Goal: Task Accomplishment & Management: Manage account settings

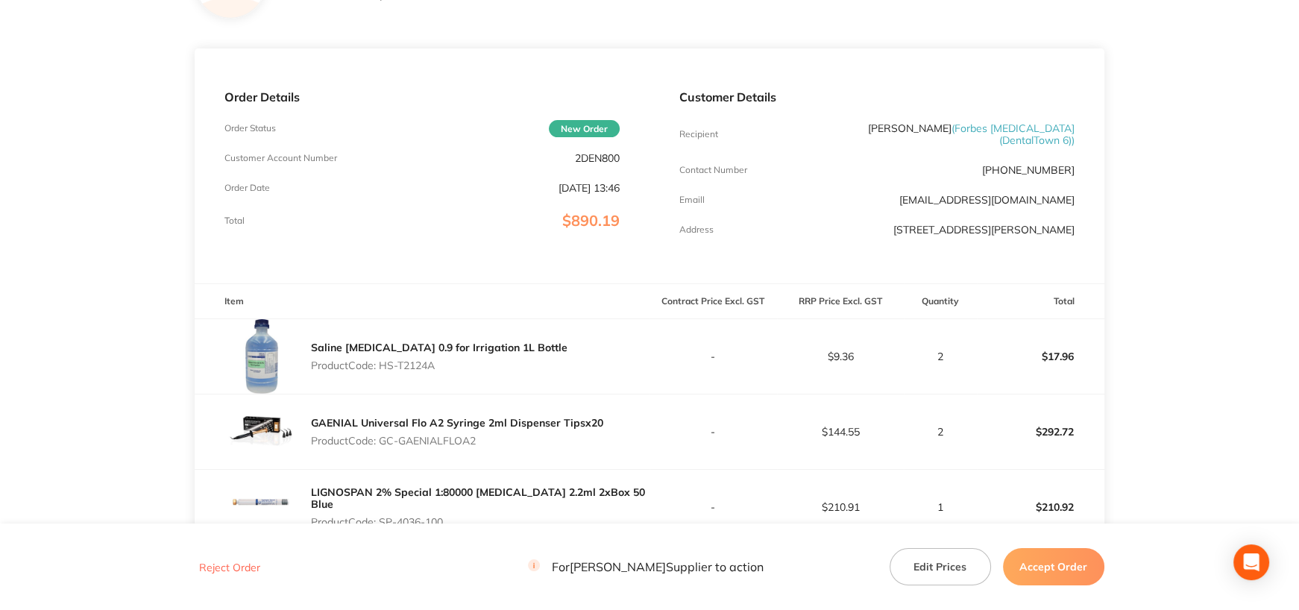
drag, startPoint x: 379, startPoint y: 363, endPoint x: 449, endPoint y: 365, distance: 69.4
click at [449, 365] on p "Product Code: HS-T2124A" at bounding box center [439, 365] width 256 height 12
copy p "HS-T2124A"
drag, startPoint x: 382, startPoint y: 438, endPoint x: 505, endPoint y: 439, distance: 123.0
click at [505, 439] on p "Product Code: GC-GAENIALFLOA2" at bounding box center [457, 441] width 292 height 12
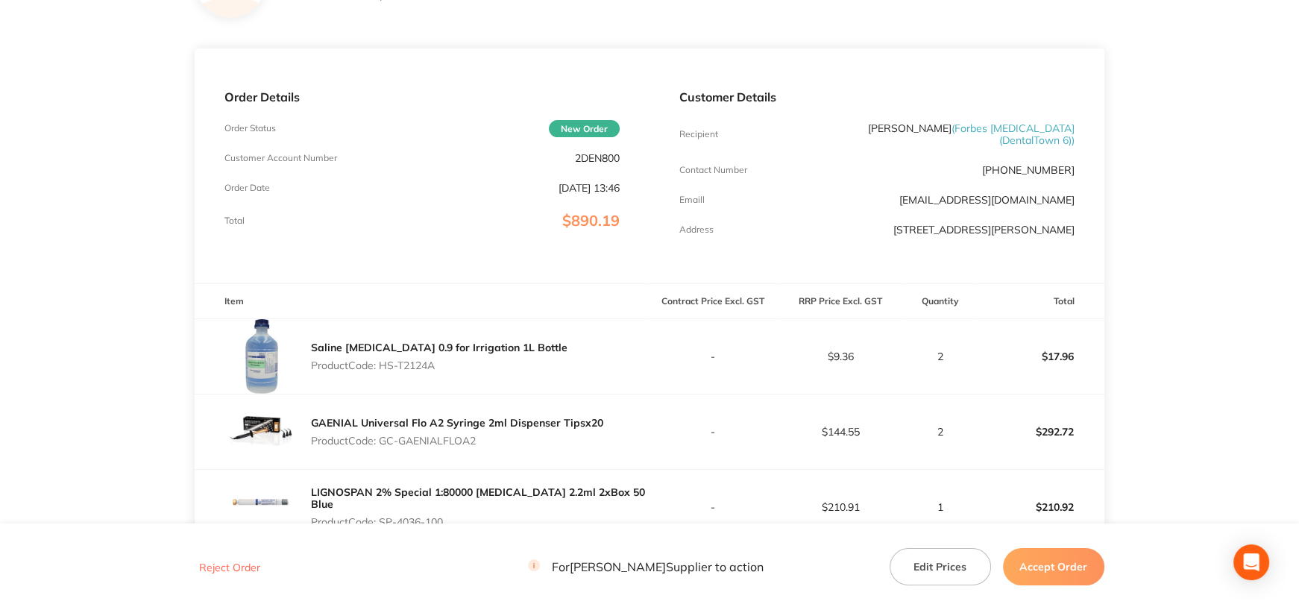
copy p "GC-GAENIALFLOA2"
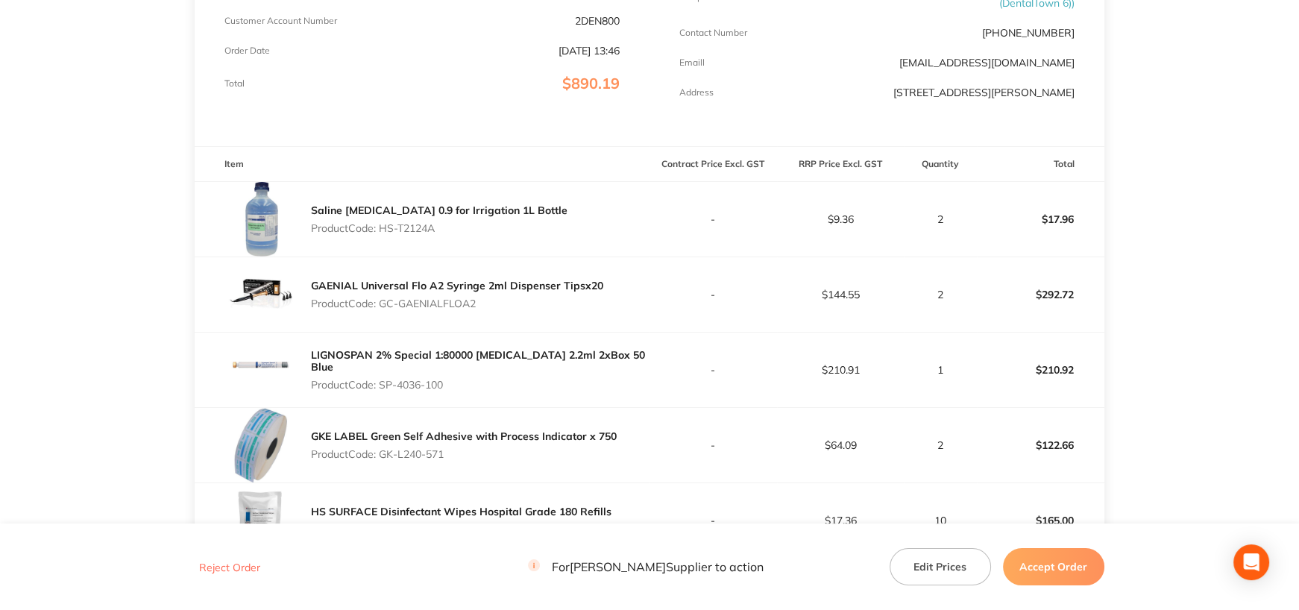
scroll to position [298, 0]
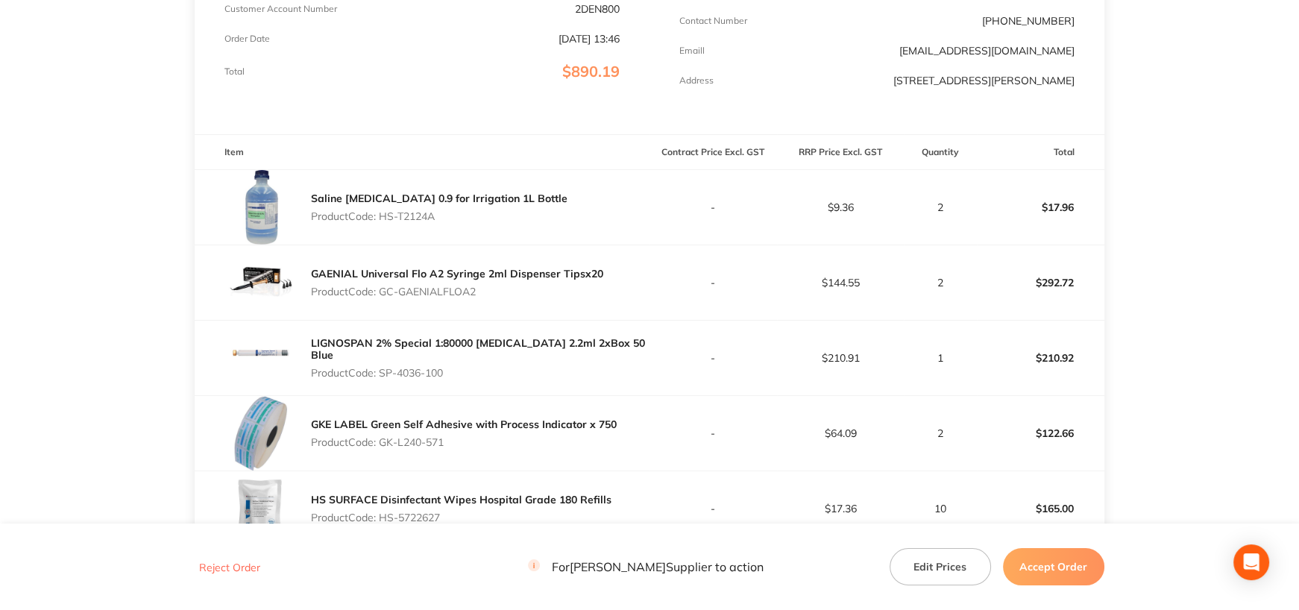
drag, startPoint x: 381, startPoint y: 362, endPoint x: 509, endPoint y: 394, distance: 132.0
click at [452, 367] on p "Product Code: SP-4036-100" at bounding box center [480, 373] width 338 height 12
copy p "SP-4036-100"
click at [1055, 367] on p "$210.92" at bounding box center [1040, 358] width 126 height 36
drag, startPoint x: 382, startPoint y: 441, endPoint x: 467, endPoint y: 441, distance: 85.0
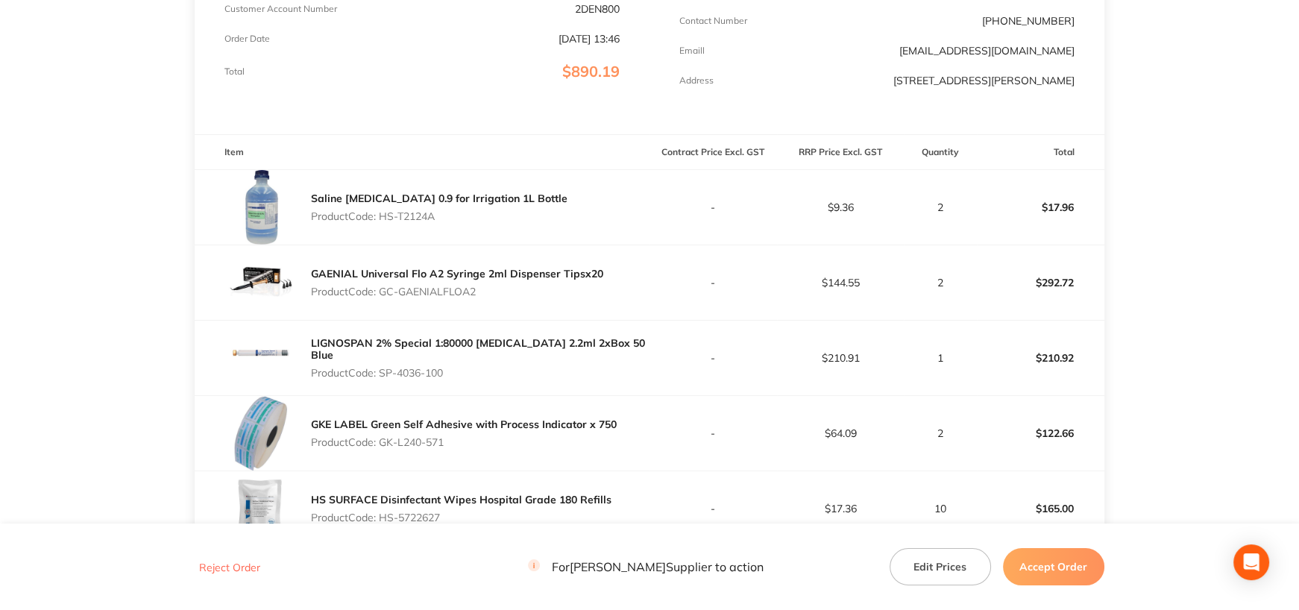
click at [467, 441] on p "Product Code: GK-L240-571" at bounding box center [464, 442] width 306 height 12
copy p "GK-L240-571"
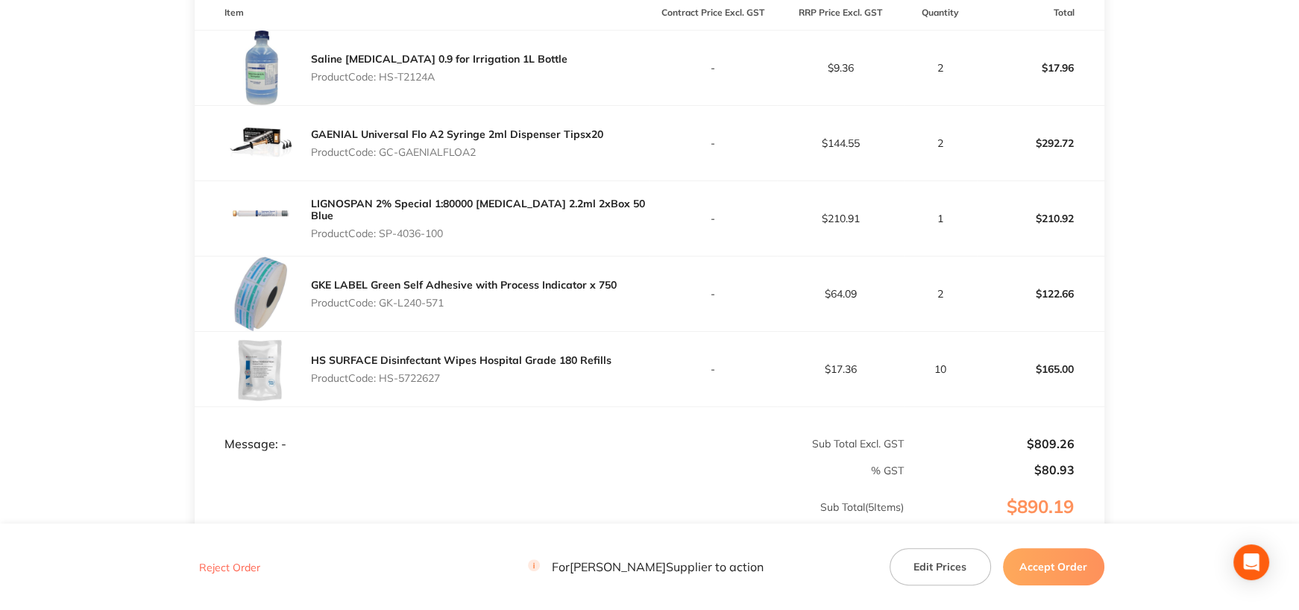
scroll to position [522, 0]
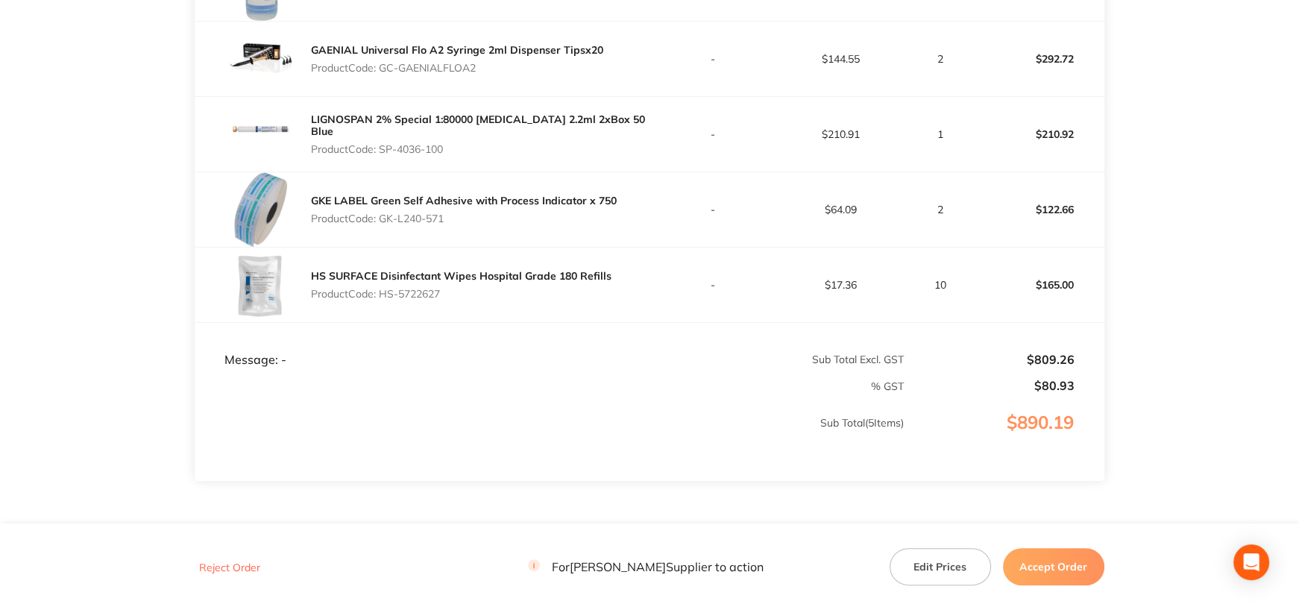
drag, startPoint x: 381, startPoint y: 292, endPoint x: 461, endPoint y: 291, distance: 80.5
click at [461, 291] on p "Product Code: HS-5722627" at bounding box center [461, 294] width 300 height 12
copy p "HS-5722627"
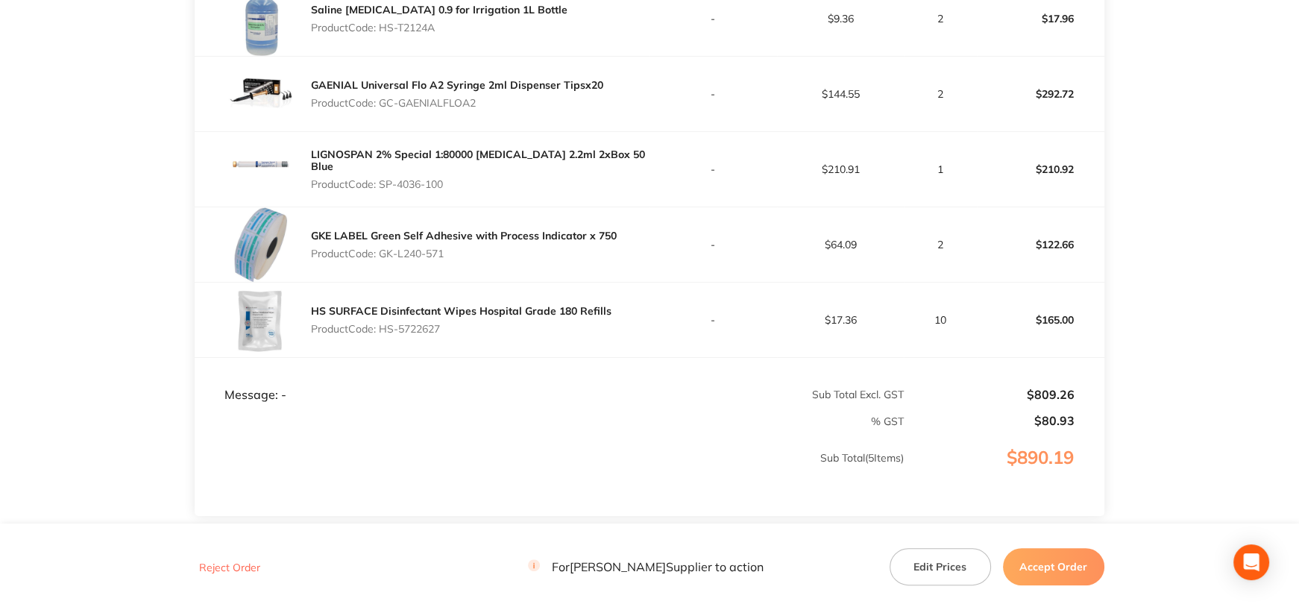
scroll to position [596, 0]
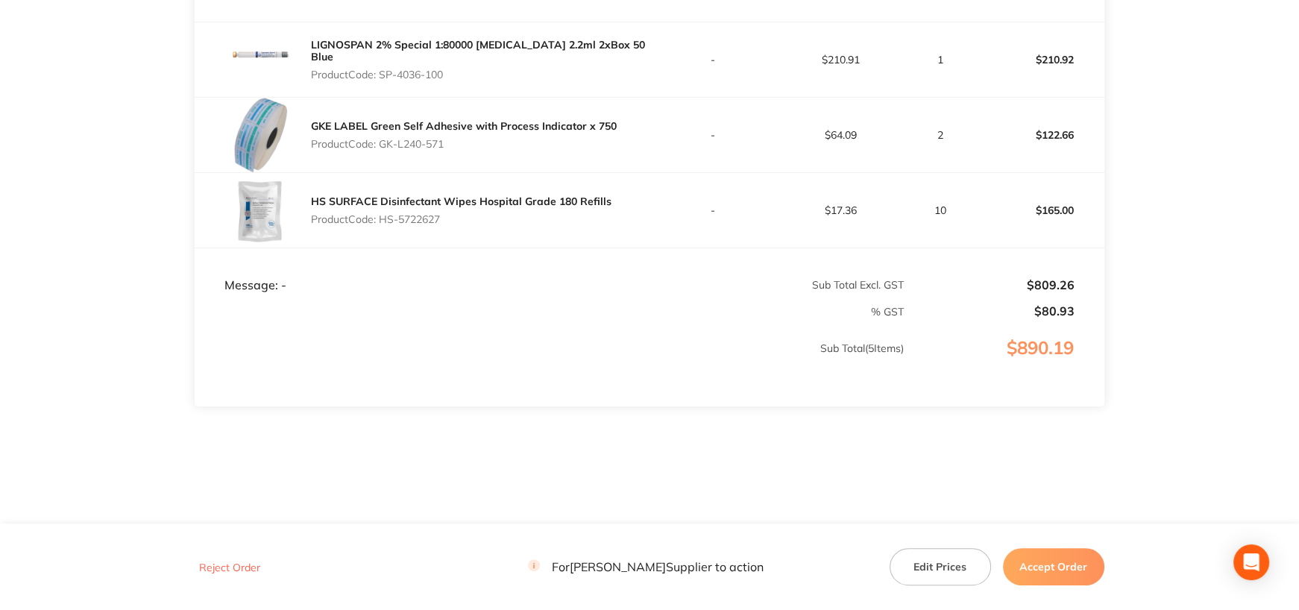
click at [1055, 564] on button "Accept Order" at bounding box center [1053, 566] width 101 height 37
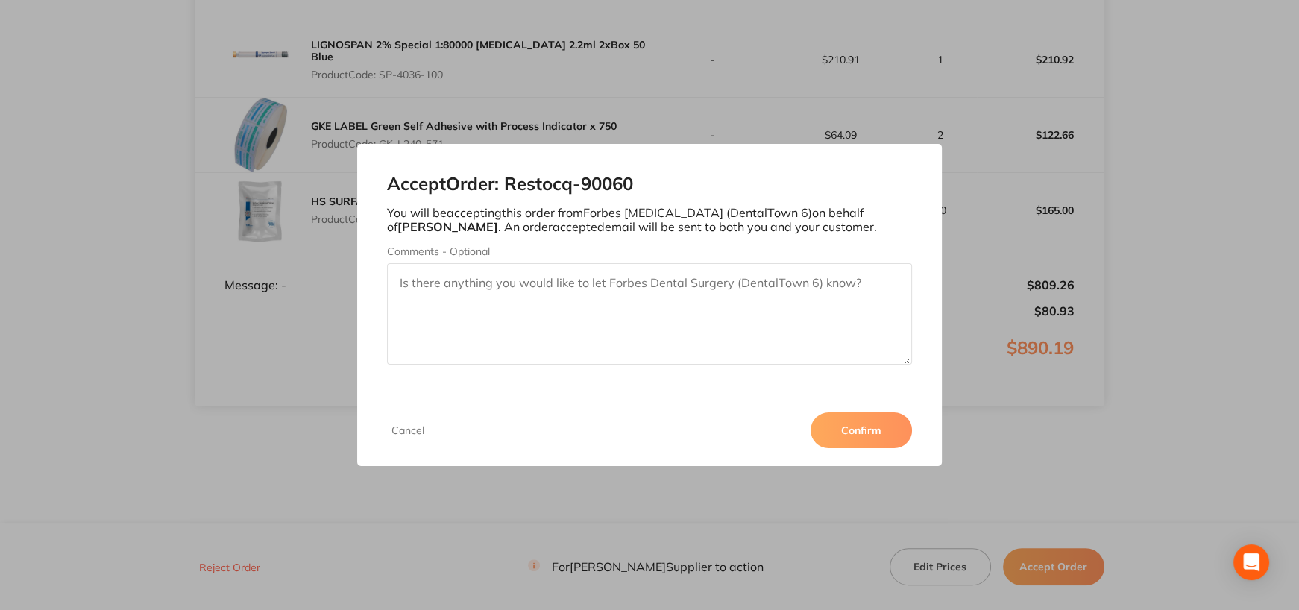
click at [876, 428] on button "Confirm" at bounding box center [860, 430] width 101 height 36
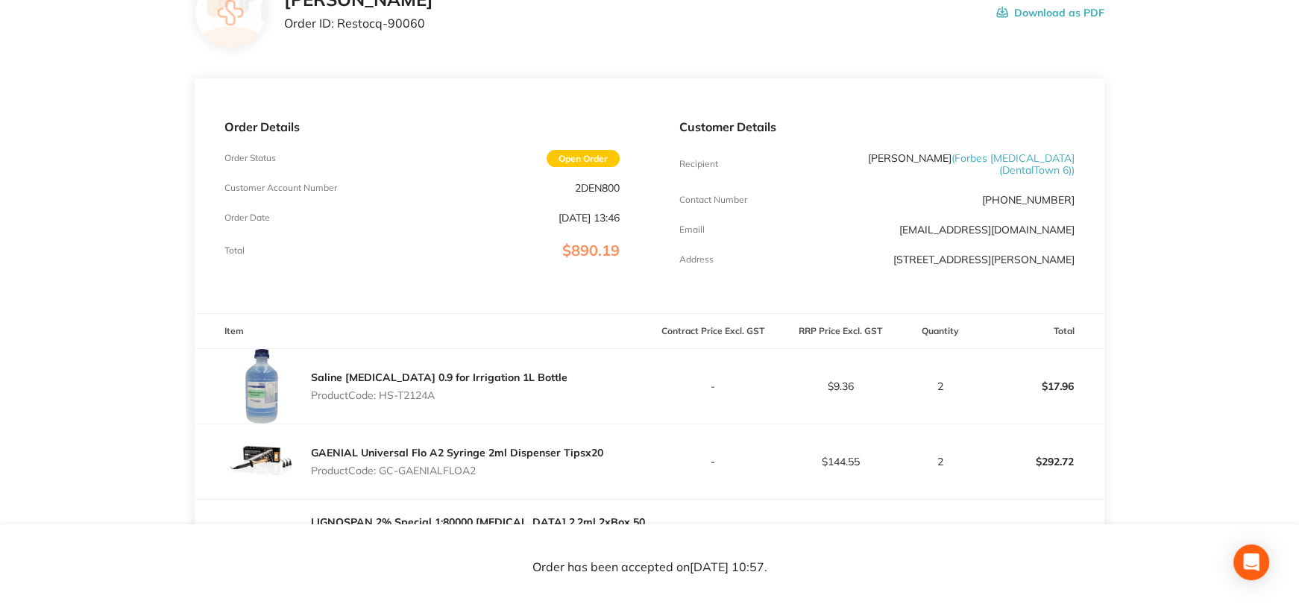
scroll to position [0, 0]
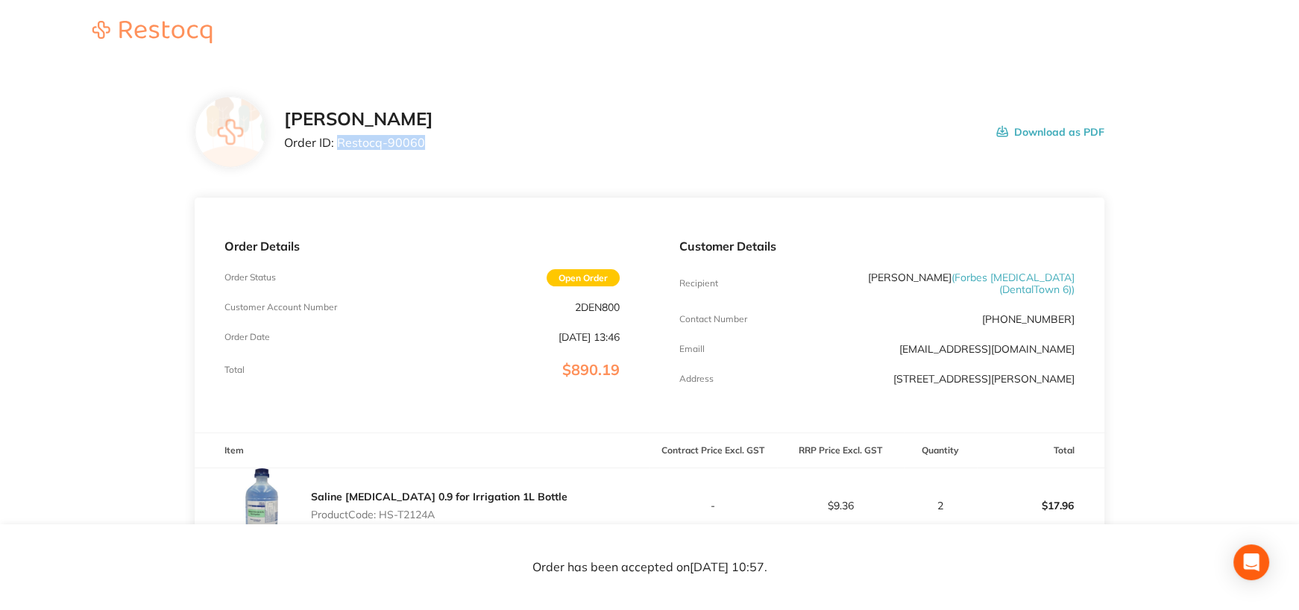
drag, startPoint x: 337, startPoint y: 144, endPoint x: 498, endPoint y: 197, distance: 169.5
click at [428, 145] on p "Order ID: Restocq- 90060" at bounding box center [358, 142] width 149 height 13
copy p "Restocq- 90060"
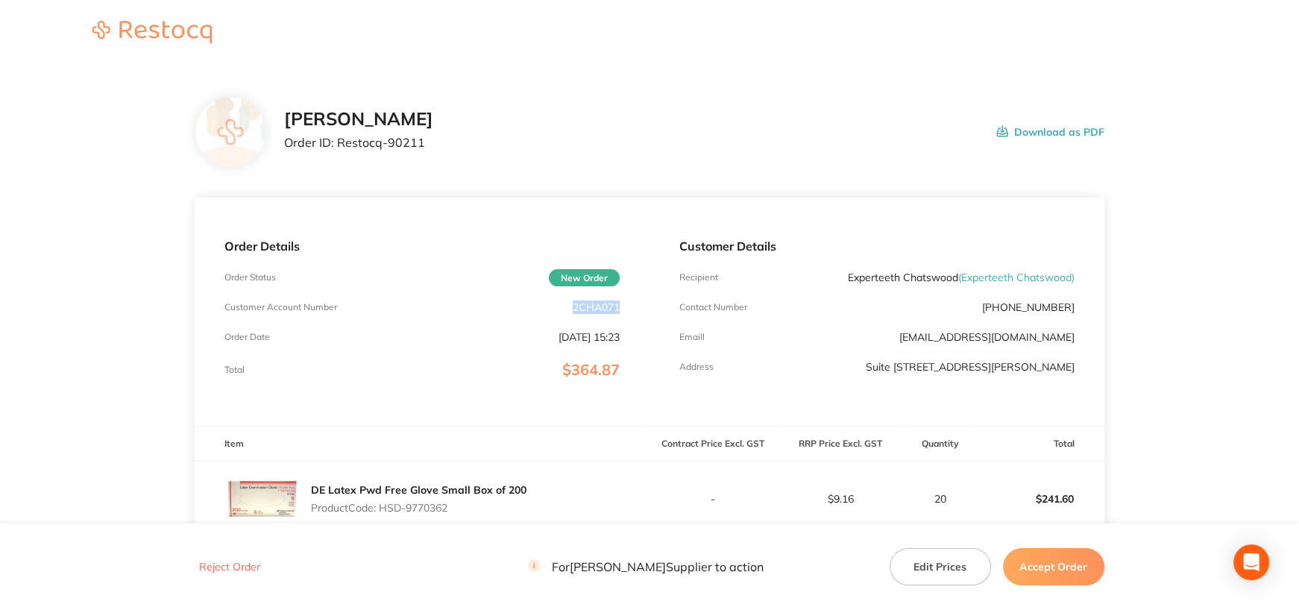
drag, startPoint x: 589, startPoint y: 305, endPoint x: 627, endPoint y: 306, distance: 38.0
click at [627, 306] on div "Order Details Order Status New Order Customer Account Number 2CHA071 Order Date…" at bounding box center [422, 312] width 455 height 228
copy p "2CHA071"
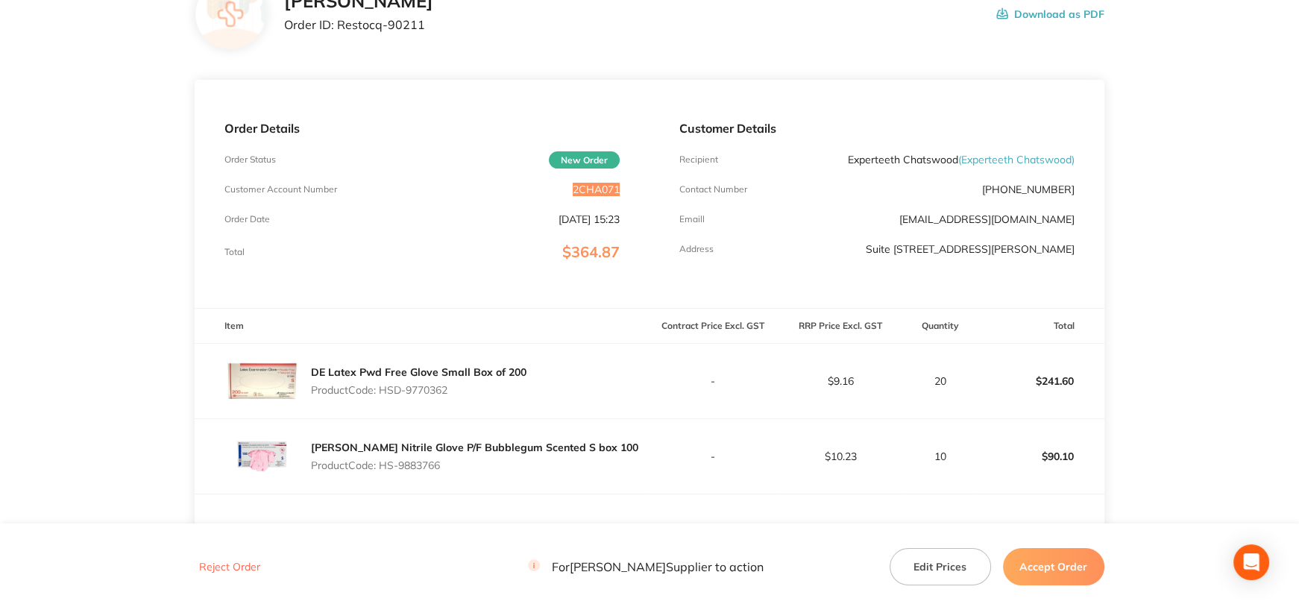
scroll to position [224, 0]
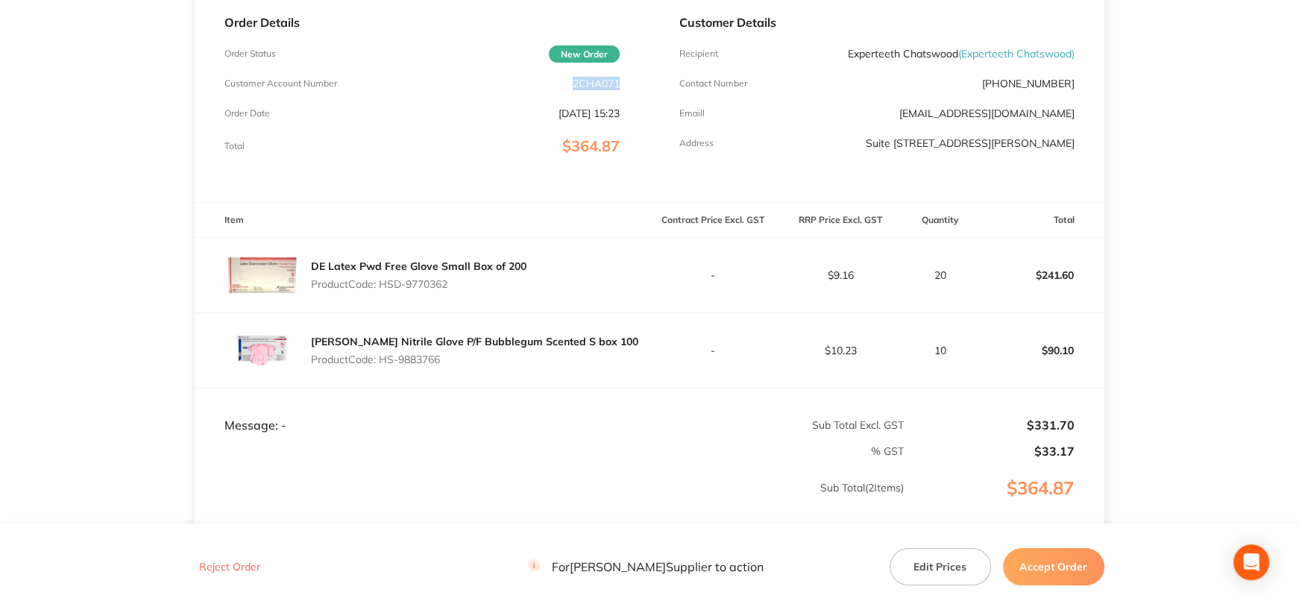
drag, startPoint x: 381, startPoint y: 280, endPoint x: 473, endPoint y: 282, distance: 92.4
click at [473, 282] on p "Product Code: HSD-9770362" at bounding box center [418, 284] width 215 height 12
copy p "HSD-9770362"
drag, startPoint x: 381, startPoint y: 358, endPoint x: 457, endPoint y: 359, distance: 76.0
click at [457, 359] on p "Product Code: HS-9883766" at bounding box center [474, 359] width 327 height 12
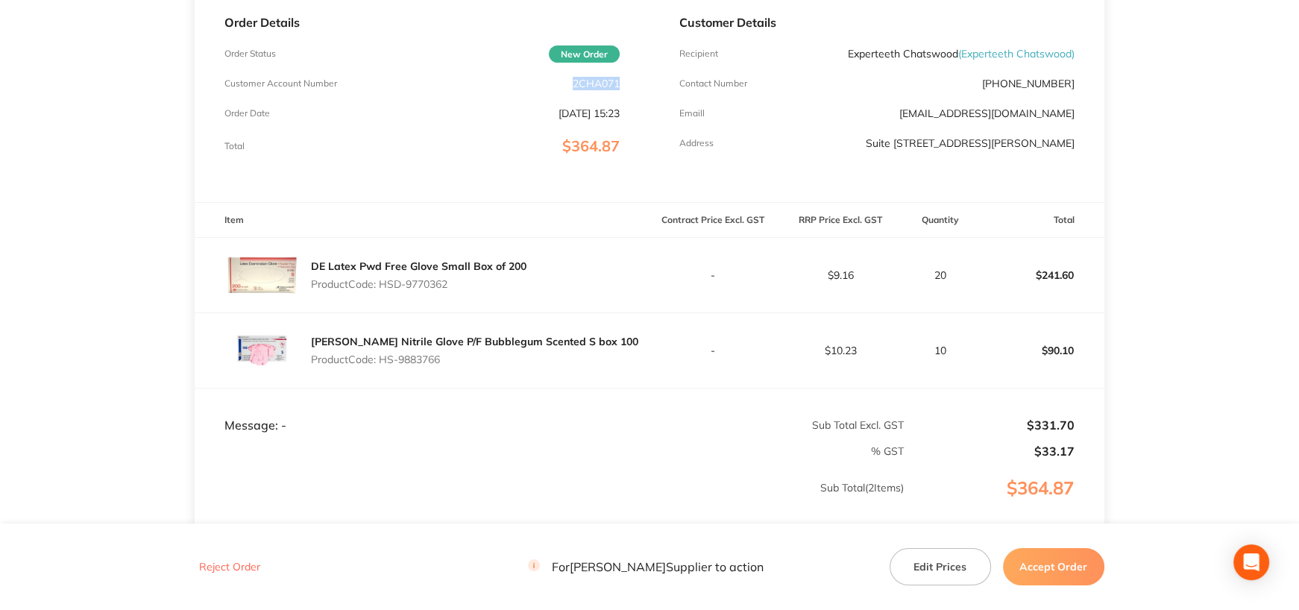
copy p "HS-9883766"
drag, startPoint x: 1068, startPoint y: 561, endPoint x: 1022, endPoint y: 542, distance: 49.8
click at [1067, 561] on button "Accept Order" at bounding box center [1053, 566] width 101 height 37
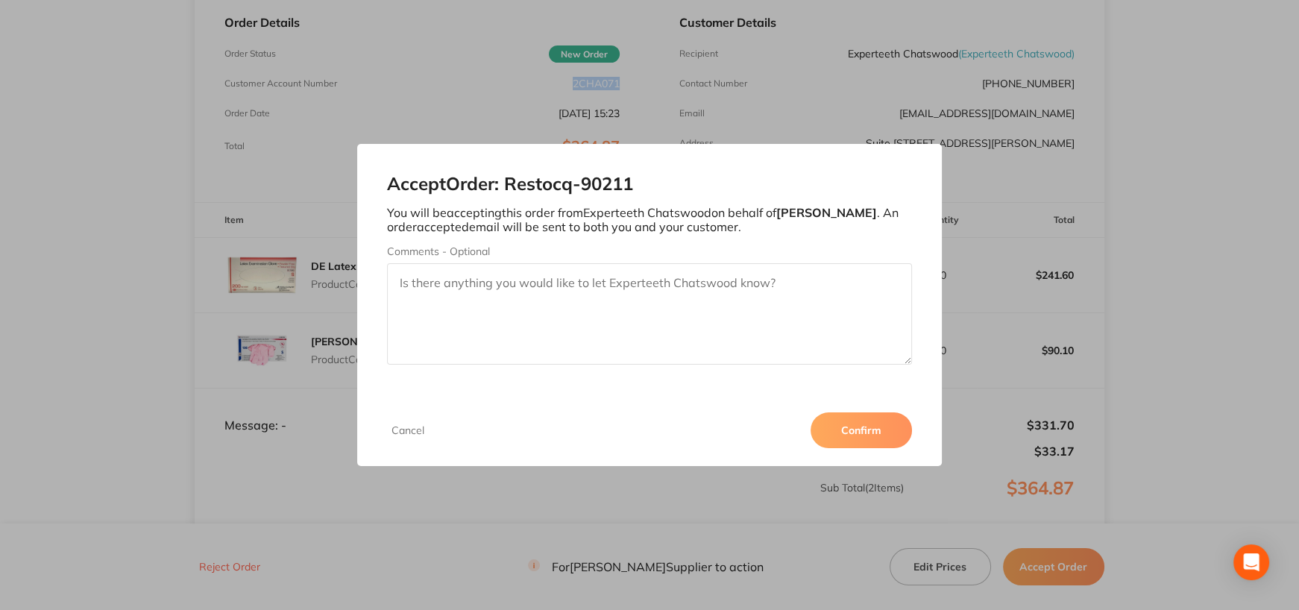
click at [878, 439] on button "Confirm" at bounding box center [860, 430] width 101 height 36
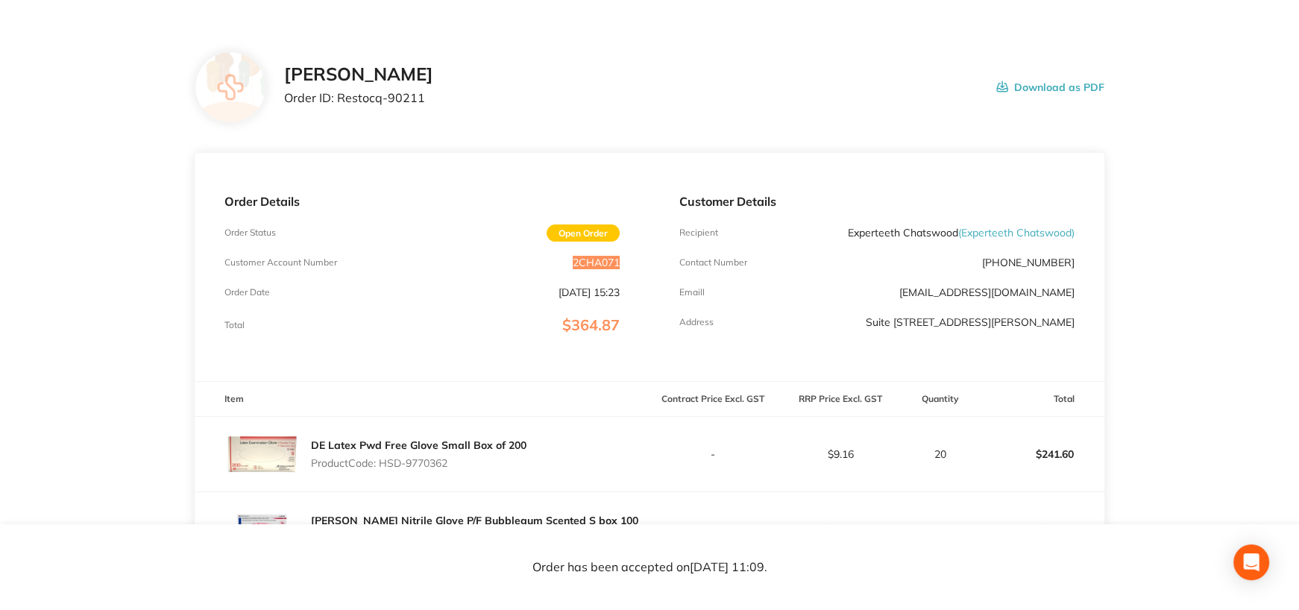
scroll to position [0, 0]
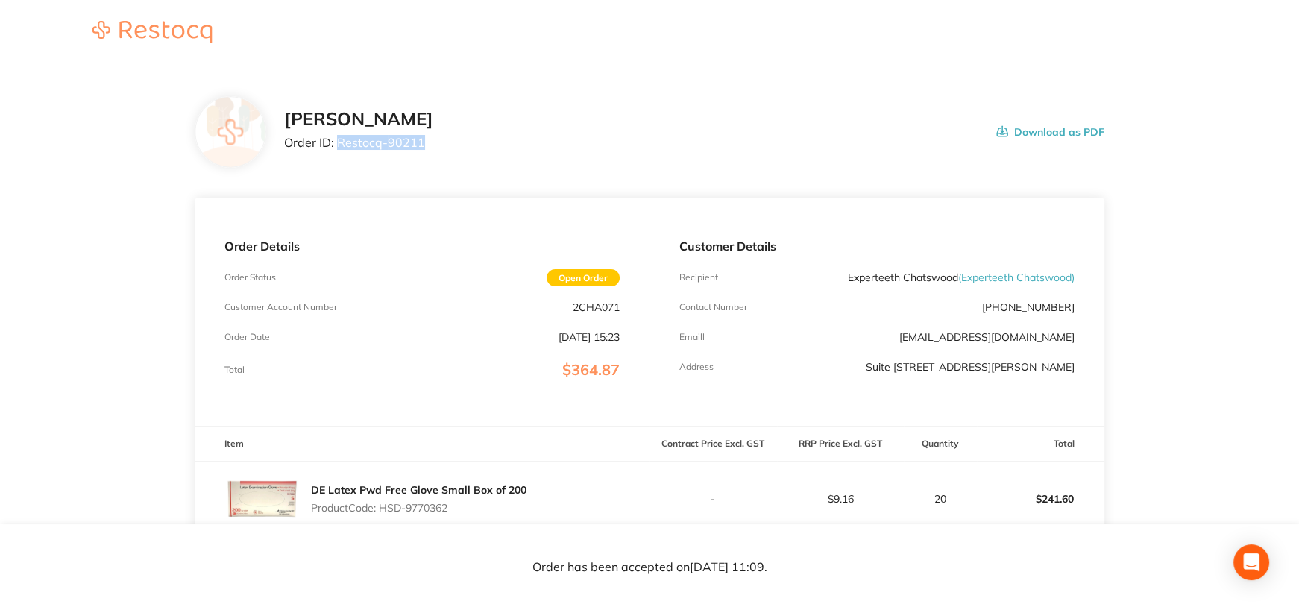
drag, startPoint x: 338, startPoint y: 141, endPoint x: 440, endPoint y: 140, distance: 102.1
click at [433, 140] on p "Order ID: Restocq- 90211" at bounding box center [358, 142] width 149 height 13
copy p "Restocq- 90211"
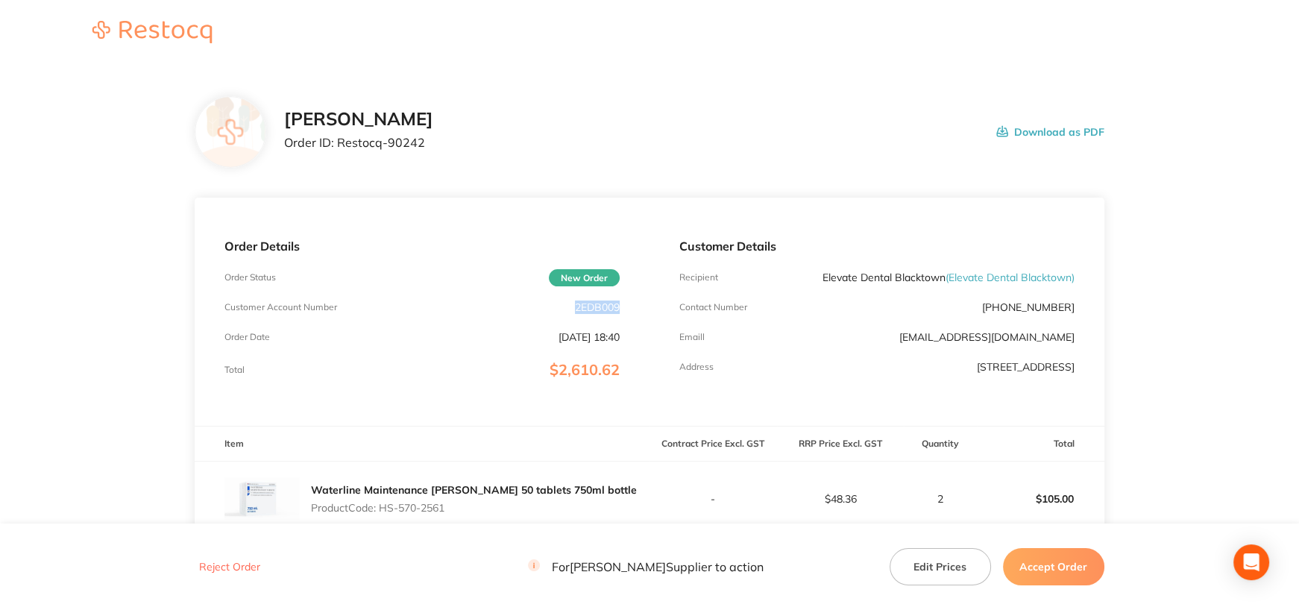
drag, startPoint x: 574, startPoint y: 308, endPoint x: 640, endPoint y: 306, distance: 65.6
click at [640, 306] on div "Order Details Order Status New Order Customer Account Number 2EDB009 Order Date…" at bounding box center [422, 312] width 455 height 228
copy p "2EDB009"
click at [839, 353] on div "Customer Details Recipient Elevate Dental Blacktown ( Elevate Dental Blacktown …" at bounding box center [876, 312] width 455 height 228
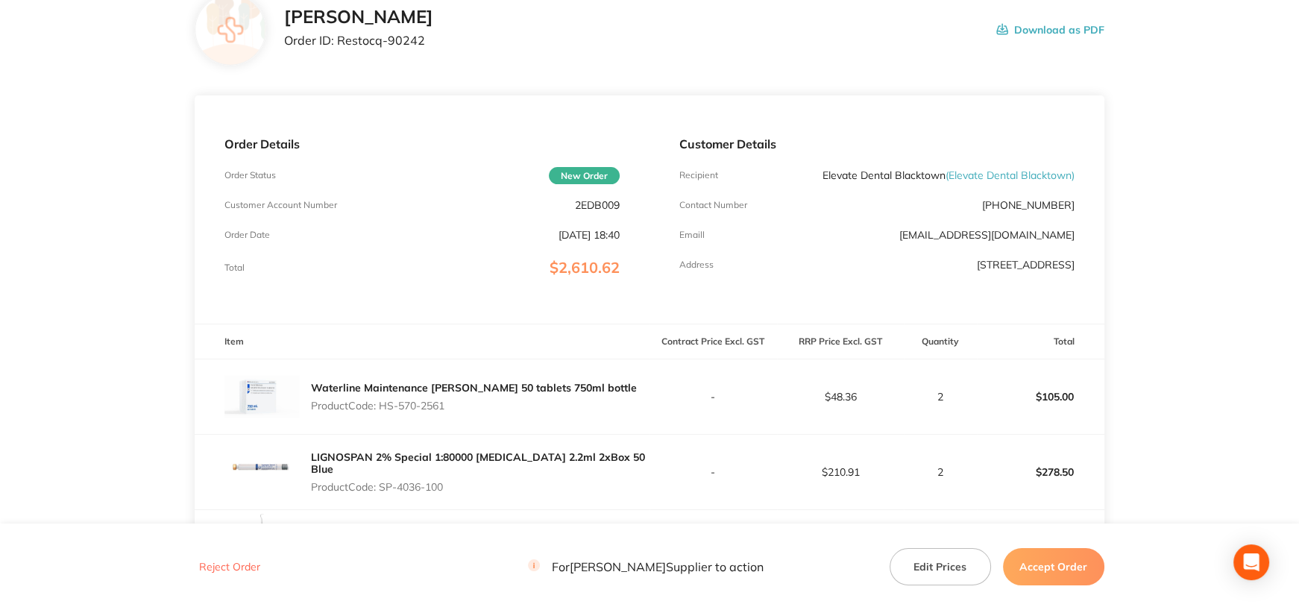
scroll to position [298, 0]
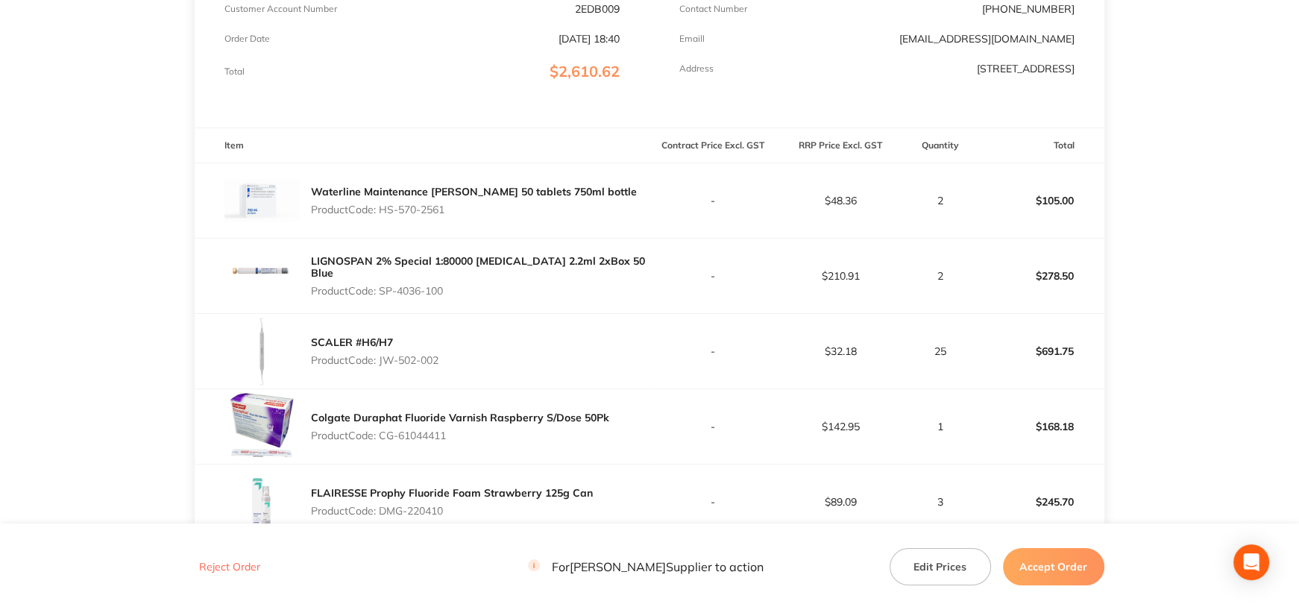
drag, startPoint x: 380, startPoint y: 206, endPoint x: 492, endPoint y: 206, distance: 111.8
click at [492, 206] on p "Product Code: HS-570-2561" at bounding box center [474, 210] width 326 height 12
copy p "HS-570-2561"
drag, startPoint x: 382, startPoint y: 283, endPoint x: 455, endPoint y: 283, distance: 73.8
click at [455, 285] on p "Product Code: SP-4036-100" at bounding box center [480, 291] width 338 height 12
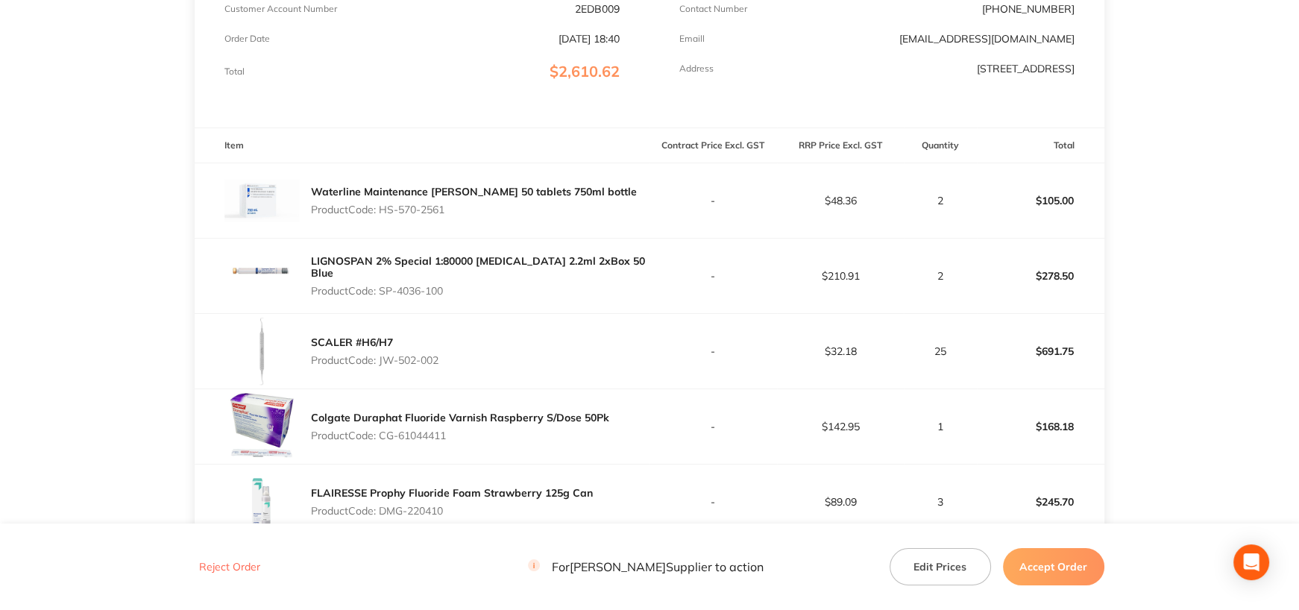
copy p "SP-4036-100"
drag, startPoint x: 382, startPoint y: 359, endPoint x: 485, endPoint y: 361, distance: 102.9
click at [485, 361] on div "SCALER #H6/H7 Product Code: JW-502-002" at bounding box center [422, 351] width 455 height 75
click at [355, 337] on link "SCALER #H6/H7" at bounding box center [352, 341] width 82 height 13
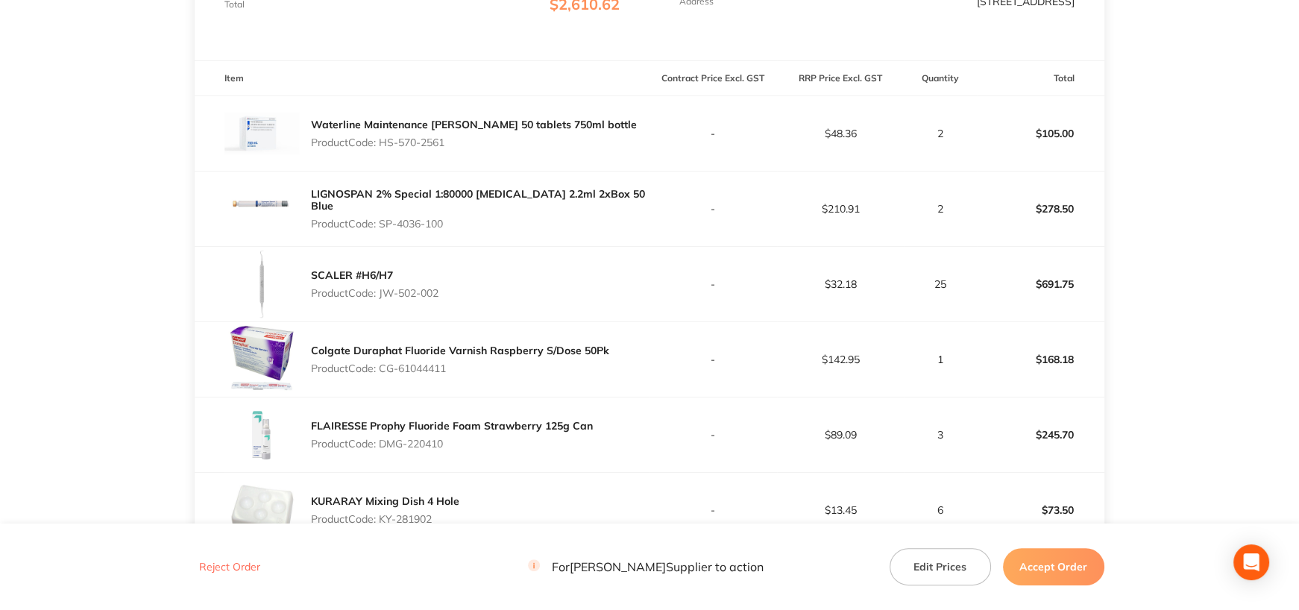
scroll to position [447, 0]
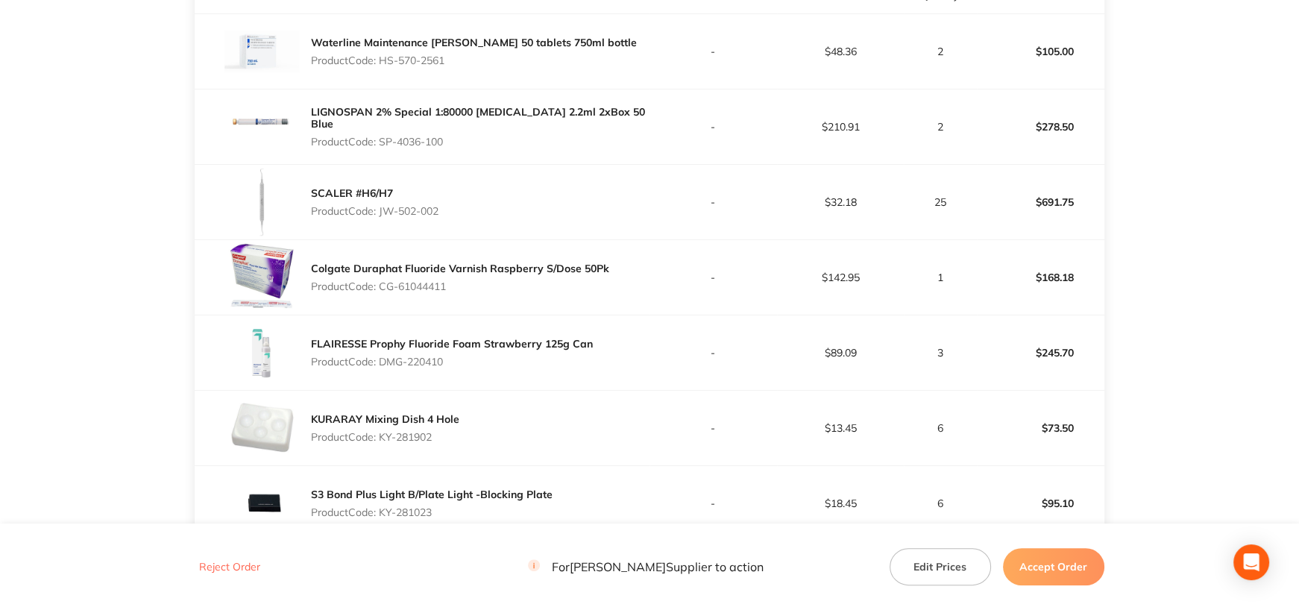
drag, startPoint x: 382, startPoint y: 360, endPoint x: 464, endPoint y: 362, distance: 82.0
click at [464, 362] on p "Product Code: DMG-220410" at bounding box center [452, 362] width 282 height 12
copy p "DMG-220410"
drag, startPoint x: 383, startPoint y: 287, endPoint x: 475, endPoint y: 286, distance: 91.7
click at [475, 286] on p "Product Code: CG-61044411" at bounding box center [460, 286] width 298 height 12
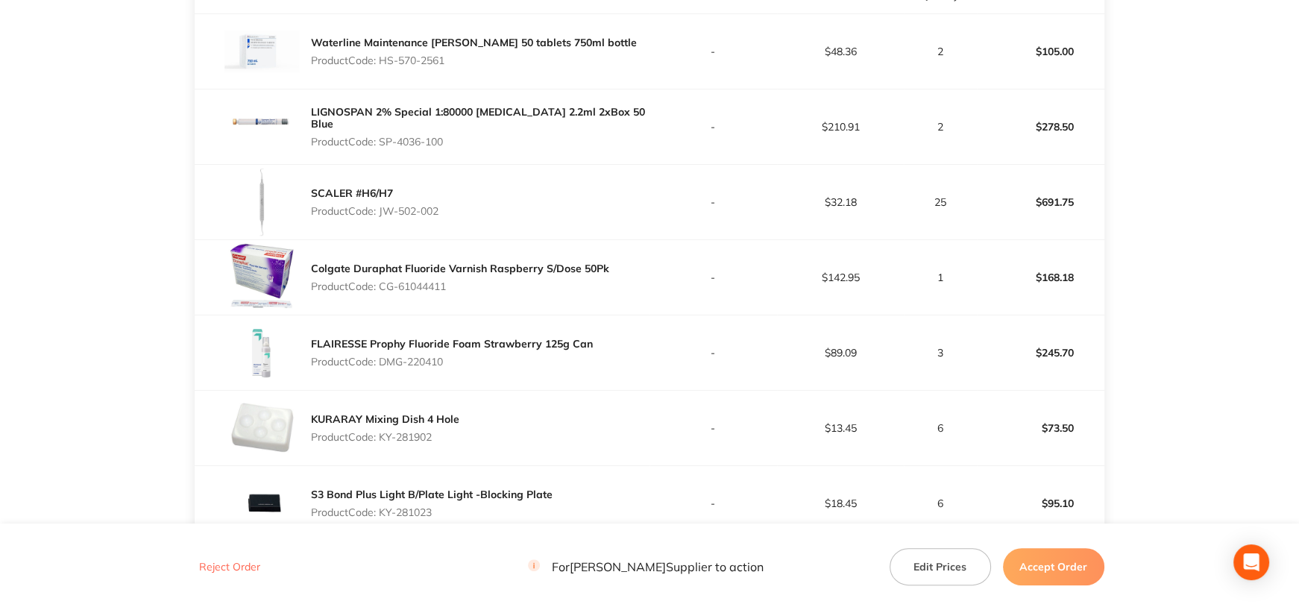
click at [861, 225] on td "$32.18" at bounding box center [840, 201] width 127 height 75
drag, startPoint x: 382, startPoint y: 208, endPoint x: 455, endPoint y: 204, distance: 73.1
click at [455, 204] on div "SCALER #H6/H7 Product Code: JW-502-002" at bounding box center [422, 202] width 455 height 75
copy p "JW-502-002"
drag, startPoint x: 382, startPoint y: 285, endPoint x: 485, endPoint y: 297, distance: 102.9
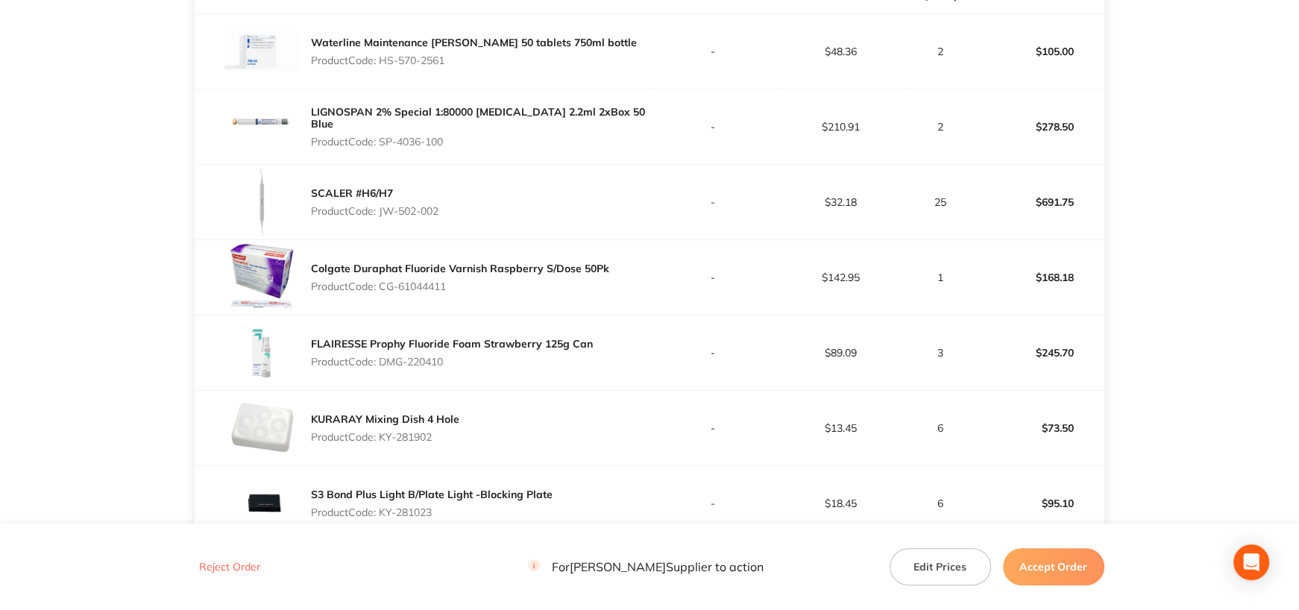
click at [458, 285] on p "Product Code: CG-61044411" at bounding box center [460, 286] width 298 height 12
copy p "CG-61044411"
click at [512, 305] on div "Colgate Duraphat Fluoride Varnish Raspberry S/Dose 50Pk Product Code: CG-610444…" at bounding box center [422, 277] width 455 height 75
click at [1107, 290] on main "Henry Schein Halas Order ID: Restocq- 90242 Download as PDF Order Details Order…" at bounding box center [649, 256] width 1299 height 1275
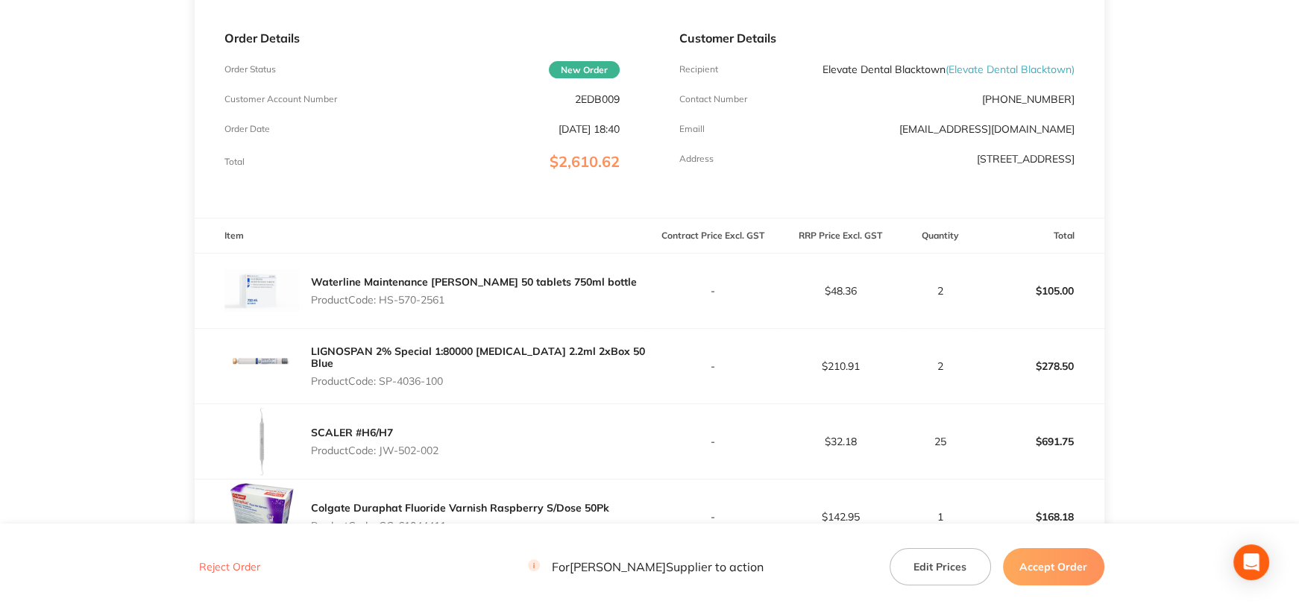
scroll to position [75, 0]
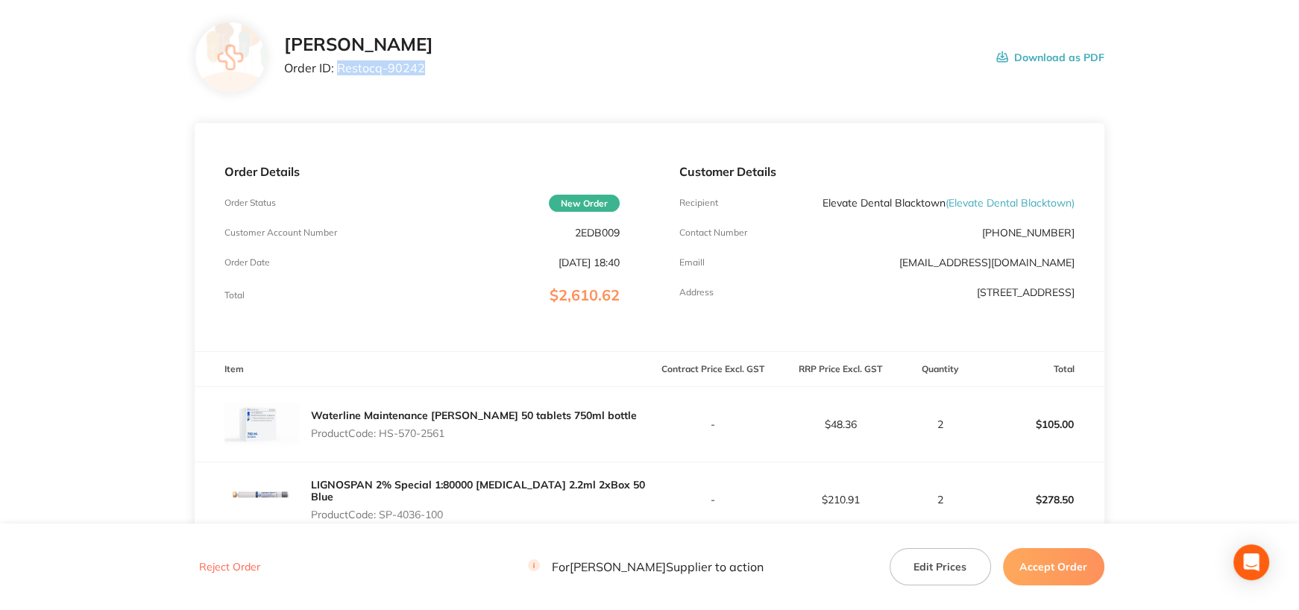
drag, startPoint x: 336, startPoint y: 67, endPoint x: 439, endPoint y: 71, distance: 102.9
click at [433, 71] on p "Order ID: Restocq- 90242" at bounding box center [358, 67] width 149 height 13
copy p "Restocq- 90242"
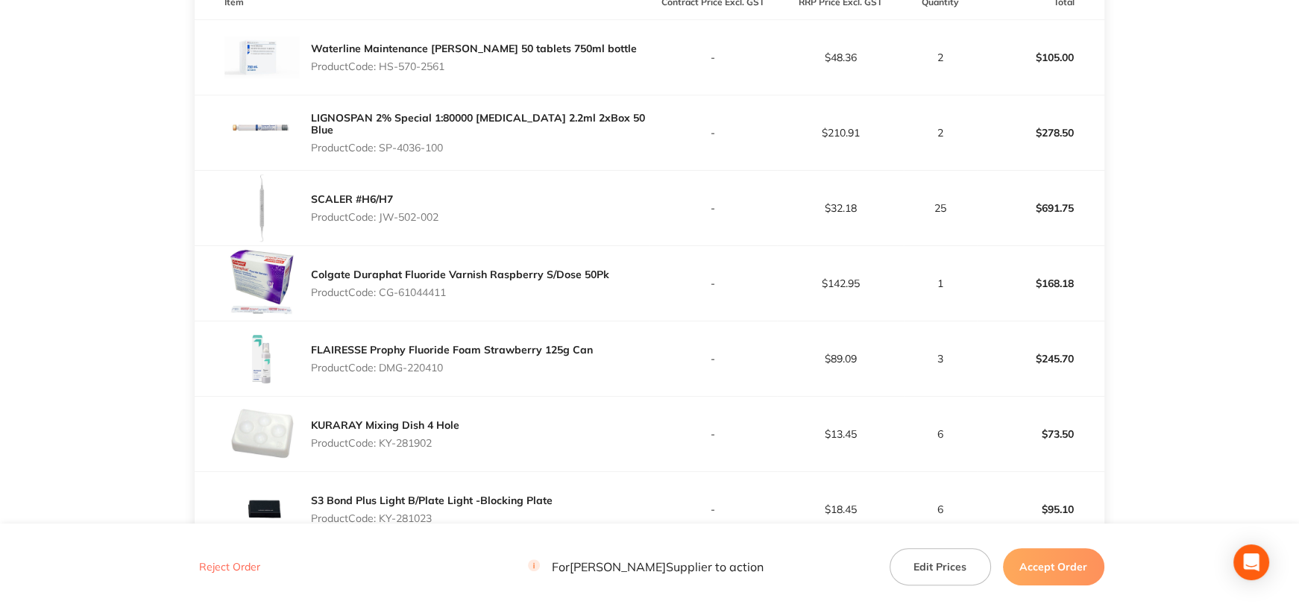
scroll to position [522, 0]
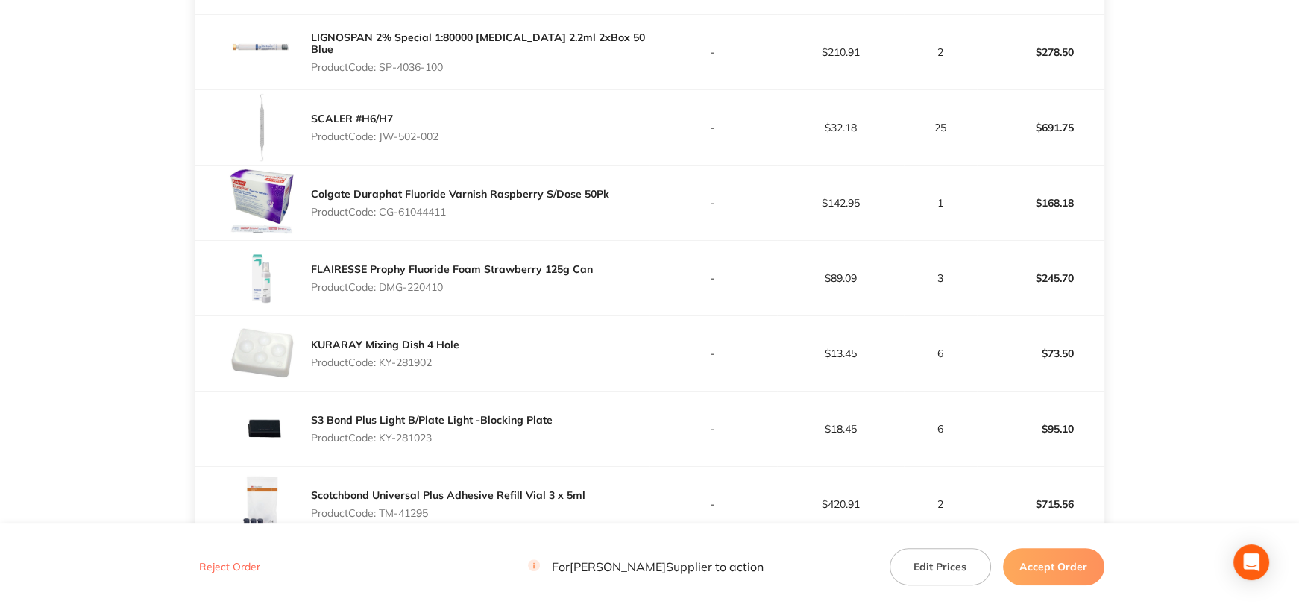
drag, startPoint x: 379, startPoint y: 288, endPoint x: 470, endPoint y: 286, distance: 91.0
click at [470, 286] on p "Product Code: DMG-220410" at bounding box center [452, 287] width 282 height 12
click at [459, 286] on p "Product Code: DMG-220410" at bounding box center [452, 287] width 282 height 12
drag, startPoint x: 381, startPoint y: 287, endPoint x: 489, endPoint y: 281, distance: 108.3
click at [489, 281] on p "Product Code: DMG-220410" at bounding box center [452, 287] width 282 height 12
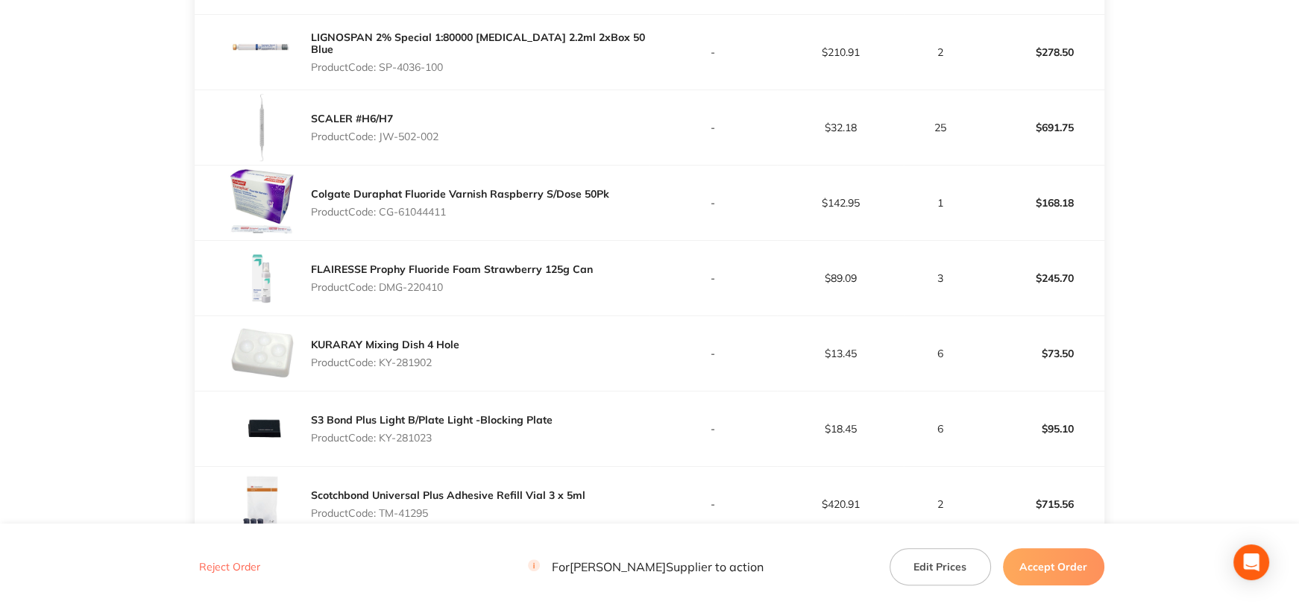
copy p "DMG-220410"
drag, startPoint x: 382, startPoint y: 362, endPoint x: 467, endPoint y: 357, distance: 85.8
click at [467, 357] on div "KURARAY Mixing Dish 4 Hole Product Code: KY-281902" at bounding box center [422, 353] width 455 height 75
copy p "KY-281902"
drag, startPoint x: 381, startPoint y: 438, endPoint x: 455, endPoint y: 438, distance: 73.8
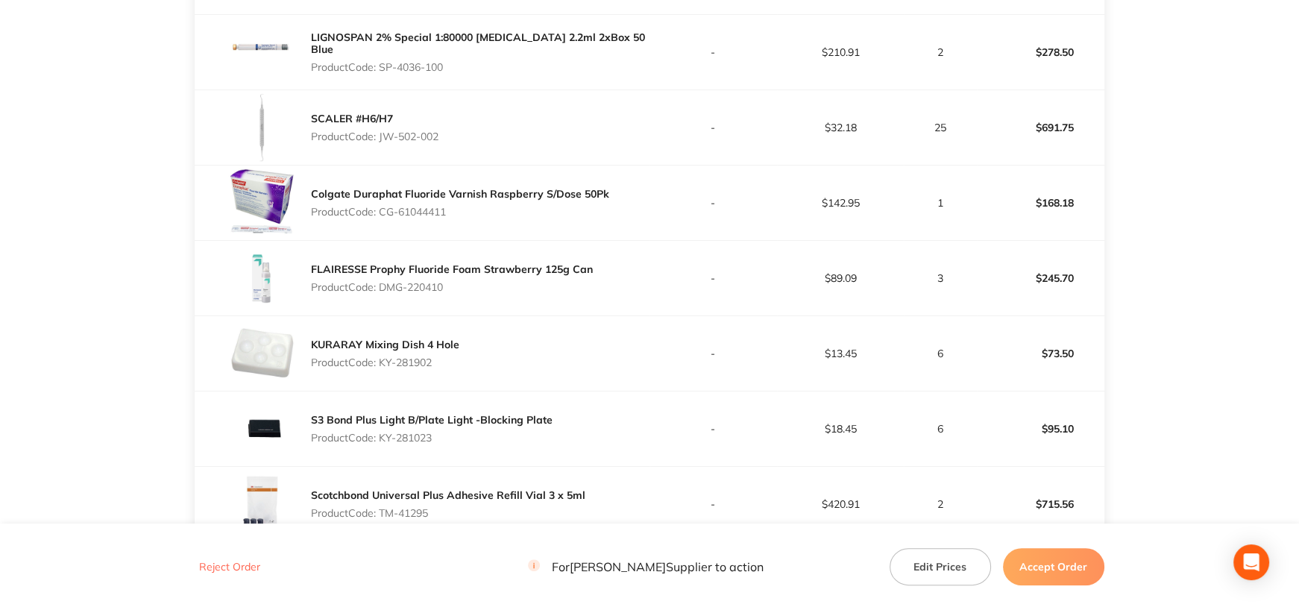
click at [455, 438] on p "Product Code: KY-281023" at bounding box center [432, 438] width 242 height 12
copy p "KY-281023"
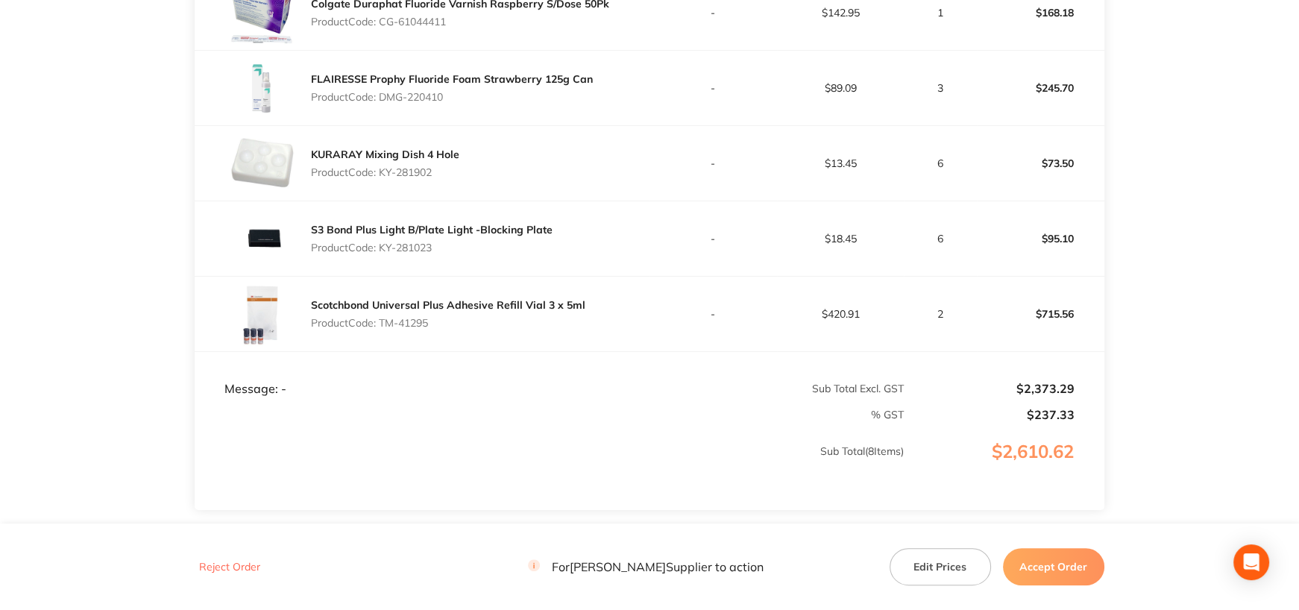
scroll to position [745, 0]
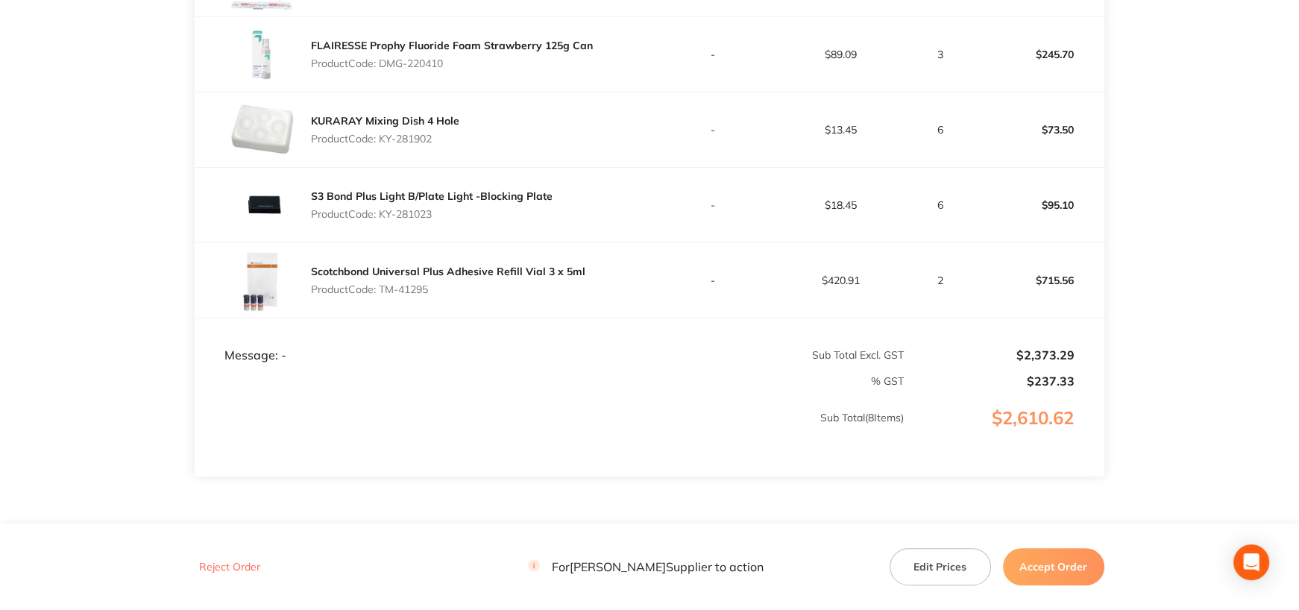
drag, startPoint x: 381, startPoint y: 286, endPoint x: 456, endPoint y: 290, distance: 75.4
click at [456, 290] on p "Product Code: TM-41295" at bounding box center [448, 289] width 274 height 12
copy p "TM-41295"
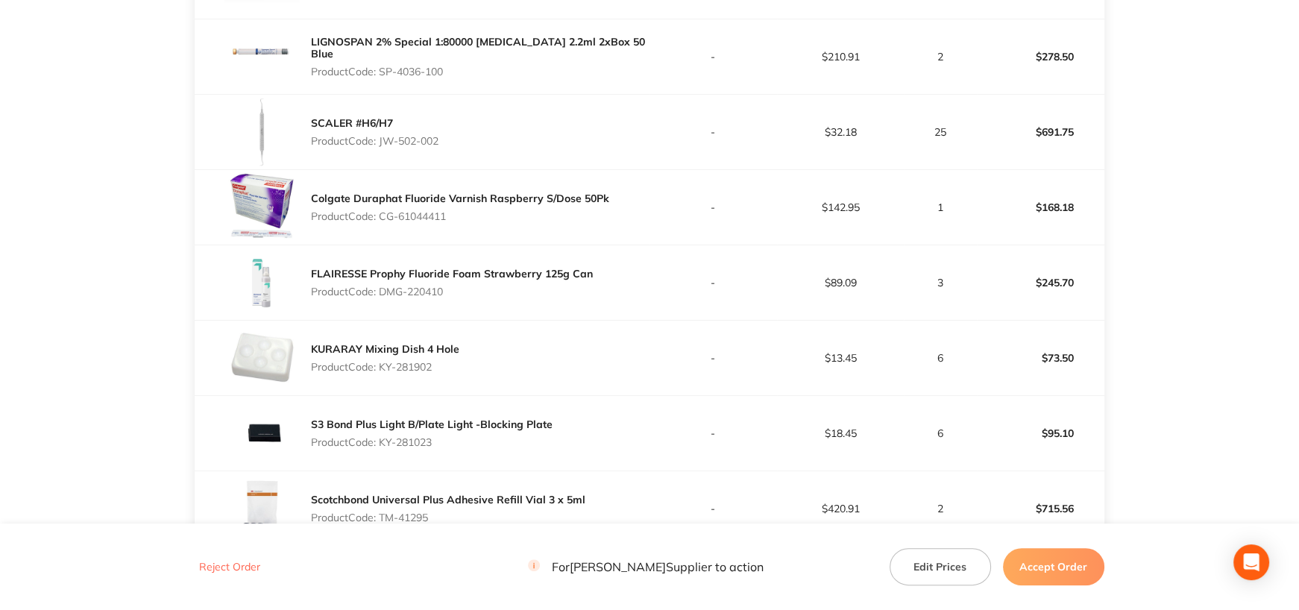
scroll to position [816, 0]
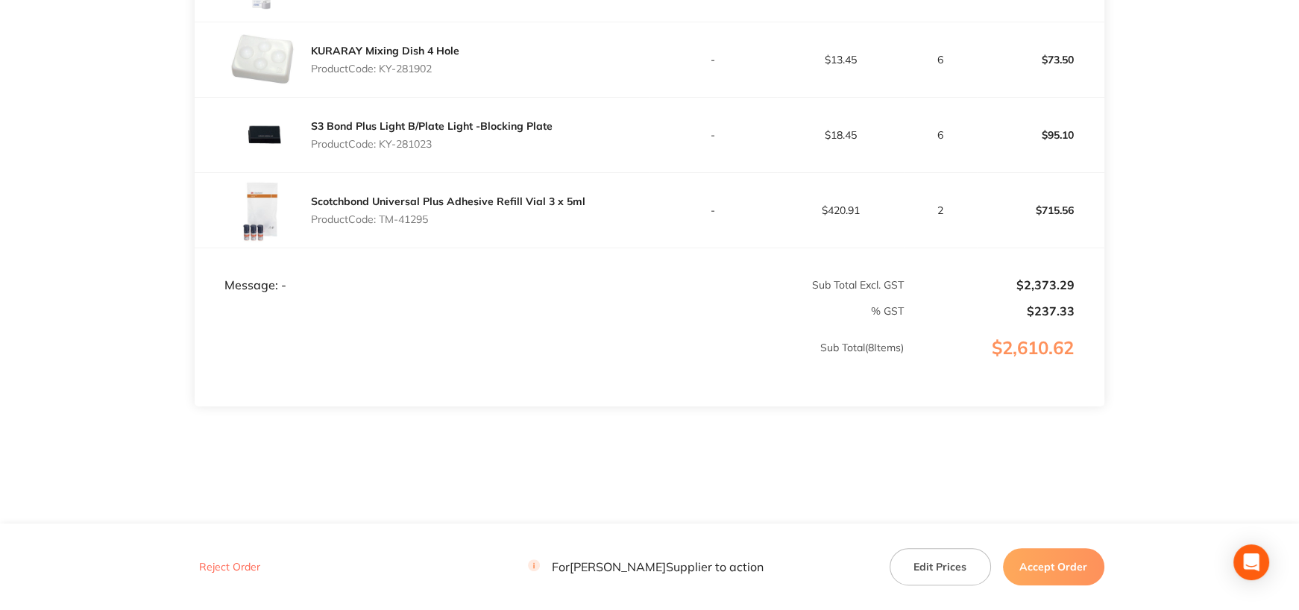
click at [1043, 561] on button "Accept Order" at bounding box center [1053, 566] width 101 height 37
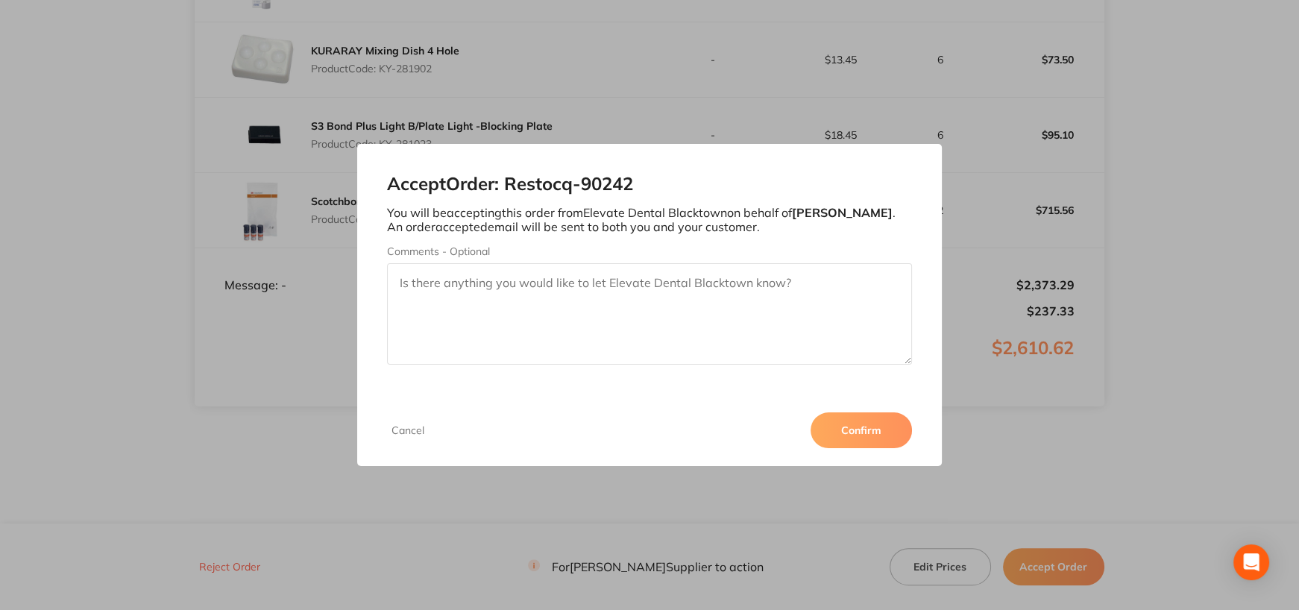
click at [883, 438] on button "Confirm" at bounding box center [860, 430] width 101 height 36
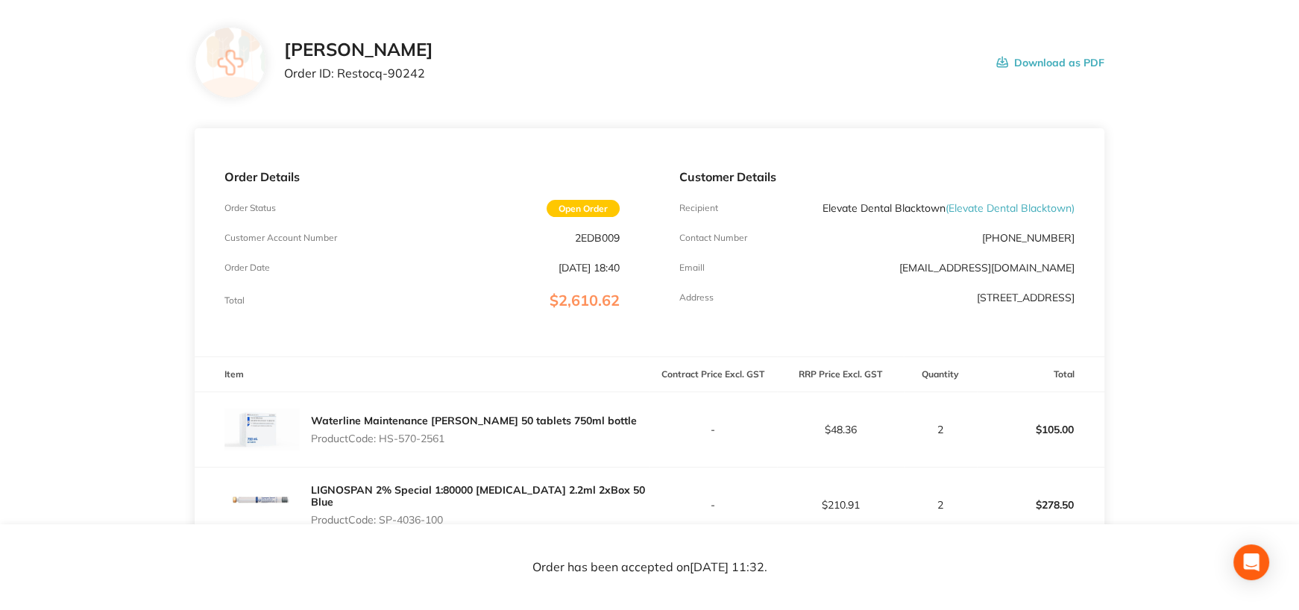
scroll to position [0, 0]
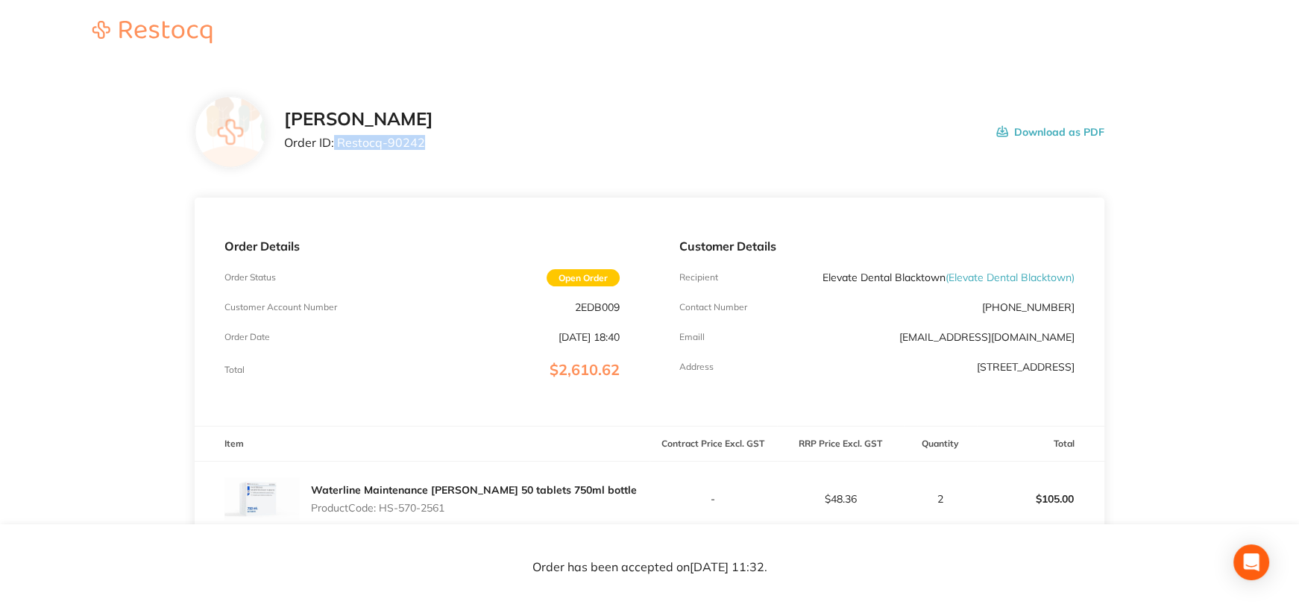
drag, startPoint x: 335, startPoint y: 144, endPoint x: 481, endPoint y: 147, distance: 146.1
click at [481, 147] on div "Henry Schein Halas Order ID: Restocq- 90242 Download as PDF" at bounding box center [693, 132] width 819 height 46
click at [426, 142] on p "Order ID: Restocq- 90242" at bounding box center [358, 142] width 149 height 13
drag, startPoint x: 338, startPoint y: 142, endPoint x: 443, endPoint y: 145, distance: 104.4
click at [433, 145] on p "Order ID: Restocq- 90242" at bounding box center [358, 142] width 149 height 13
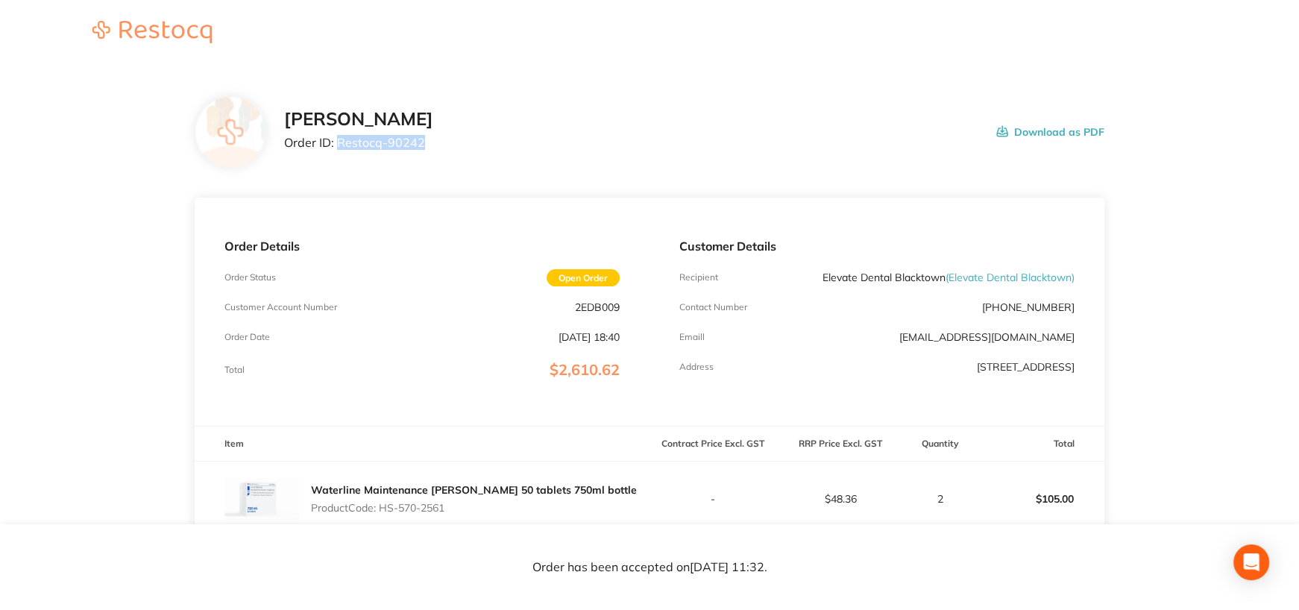
copy p "Restocq- 90242"
click at [1041, 131] on button "Download as PDF" at bounding box center [1050, 132] width 108 height 46
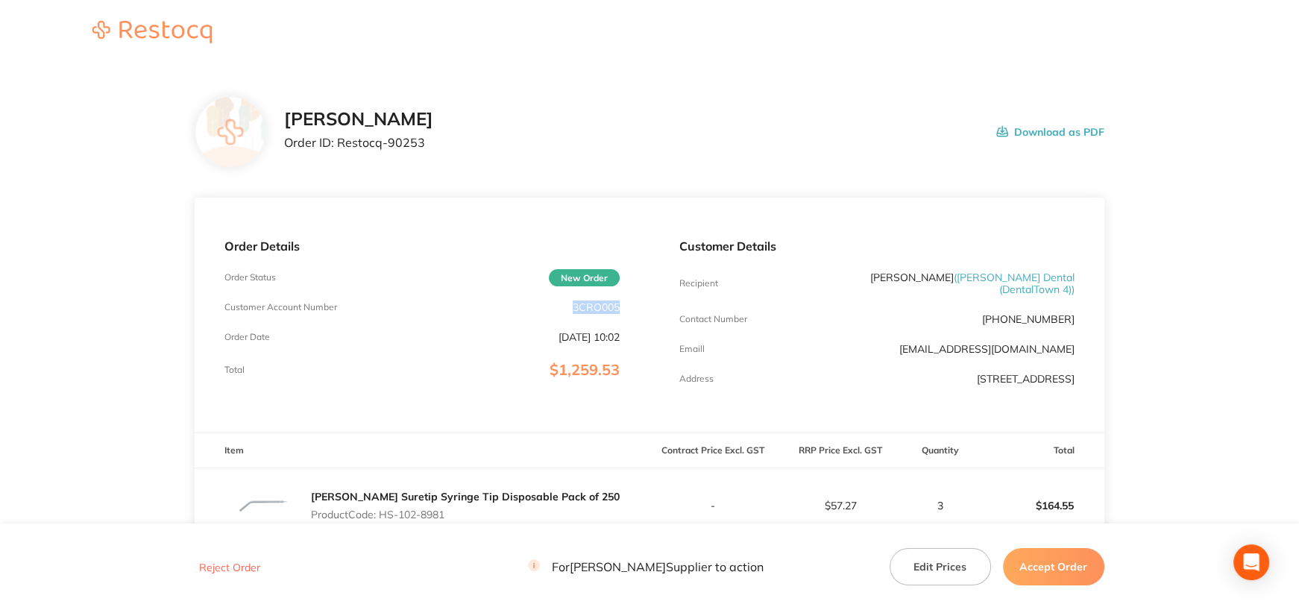
drag, startPoint x: 572, startPoint y: 306, endPoint x: 647, endPoint y: 315, distance: 75.8
click at [627, 306] on div "Order Details Order Status New Order Customer Account Number 3CRO005 Order Date…" at bounding box center [422, 315] width 455 height 235
copy p "3CRO005"
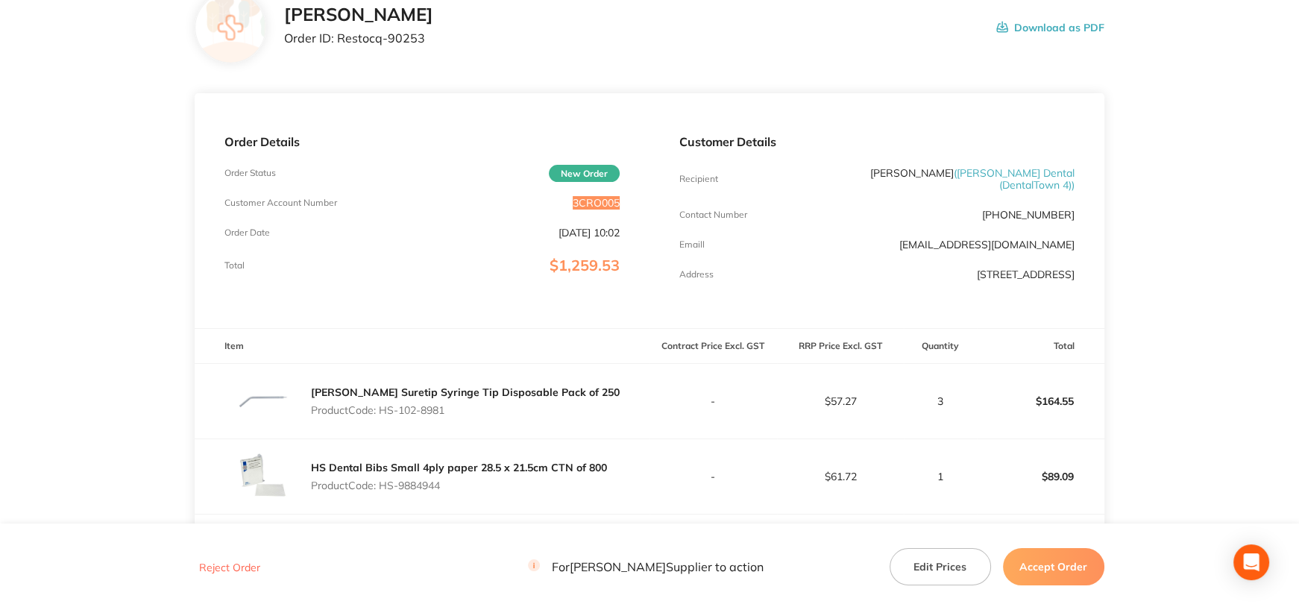
scroll to position [224, 0]
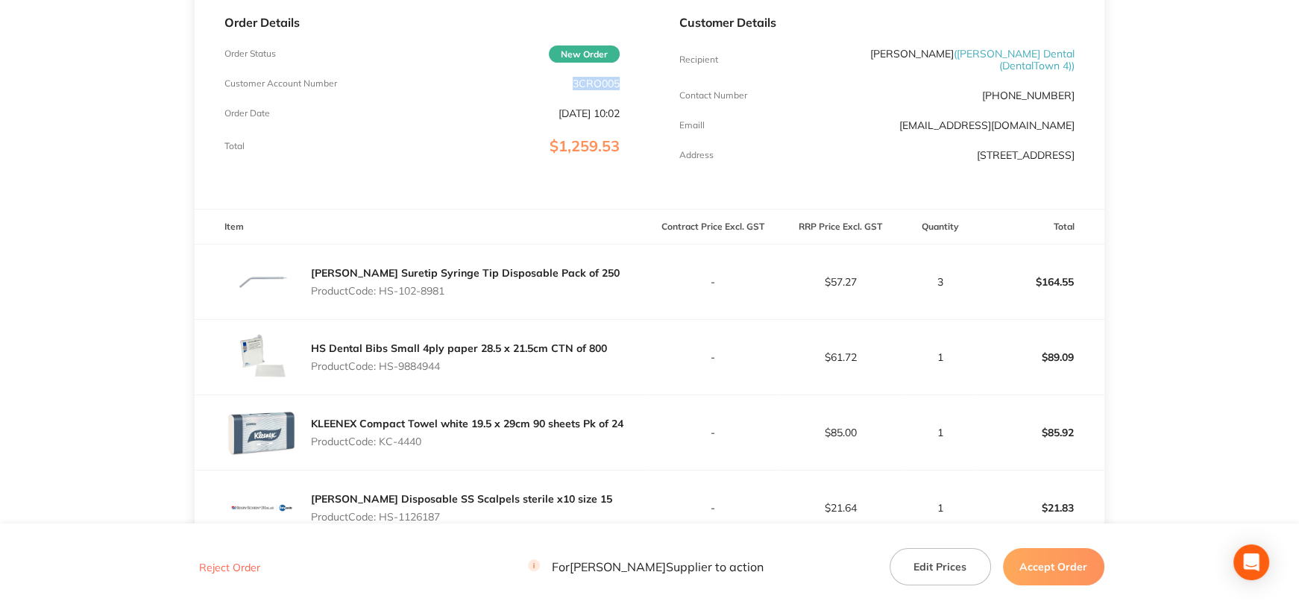
drag, startPoint x: 382, startPoint y: 282, endPoint x: 499, endPoint y: 282, distance: 117.8
click at [499, 285] on p "Product Code: HS-102-8981" at bounding box center [465, 291] width 309 height 12
copy p "HS-102-8981"
drag, startPoint x: 379, startPoint y: 357, endPoint x: 455, endPoint y: 359, distance: 76.8
click at [455, 360] on p "Product Code: HS-9884944" at bounding box center [459, 366] width 296 height 12
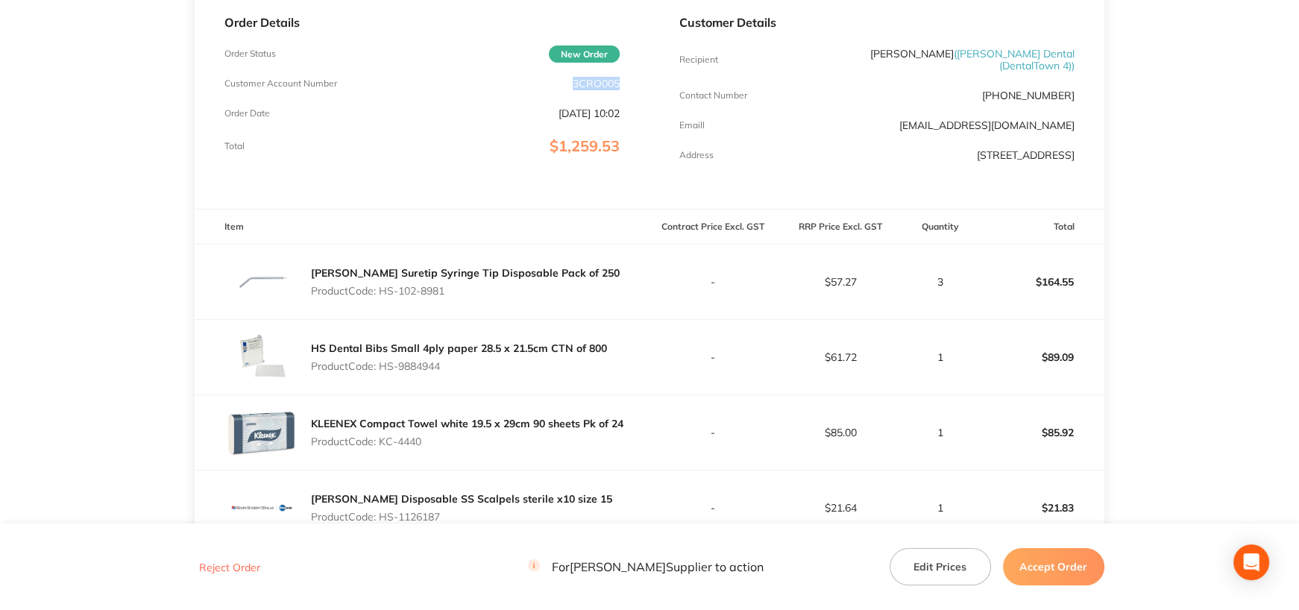
drag, startPoint x: 451, startPoint y: 359, endPoint x: 395, endPoint y: 358, distance: 55.9
click at [449, 360] on p "Product Code: HS-9884944" at bounding box center [459, 366] width 296 height 12
click at [388, 360] on p "Product Code: HS-9884944" at bounding box center [459, 366] width 296 height 12
drag, startPoint x: 379, startPoint y: 358, endPoint x: 449, endPoint y: 359, distance: 69.3
click at [449, 360] on p "Product Code: HS-9884944" at bounding box center [459, 366] width 296 height 12
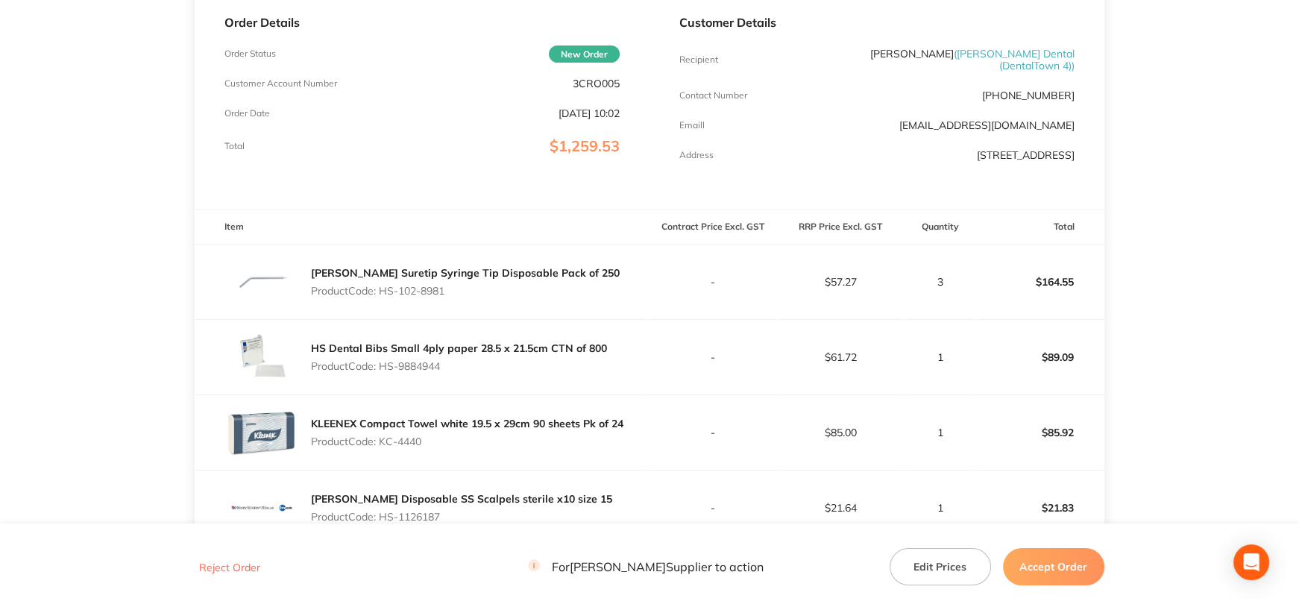
click at [452, 360] on p "Product Code: HS-9884944" at bounding box center [459, 366] width 296 height 12
click at [407, 360] on p "Product Code: HS-9884944" at bounding box center [459, 366] width 296 height 12
drag, startPoint x: 382, startPoint y: 357, endPoint x: 444, endPoint y: 358, distance: 61.1
click at [444, 360] on p "Product Code: HS-9884944" at bounding box center [459, 366] width 296 height 12
copy p "HS-9884944"
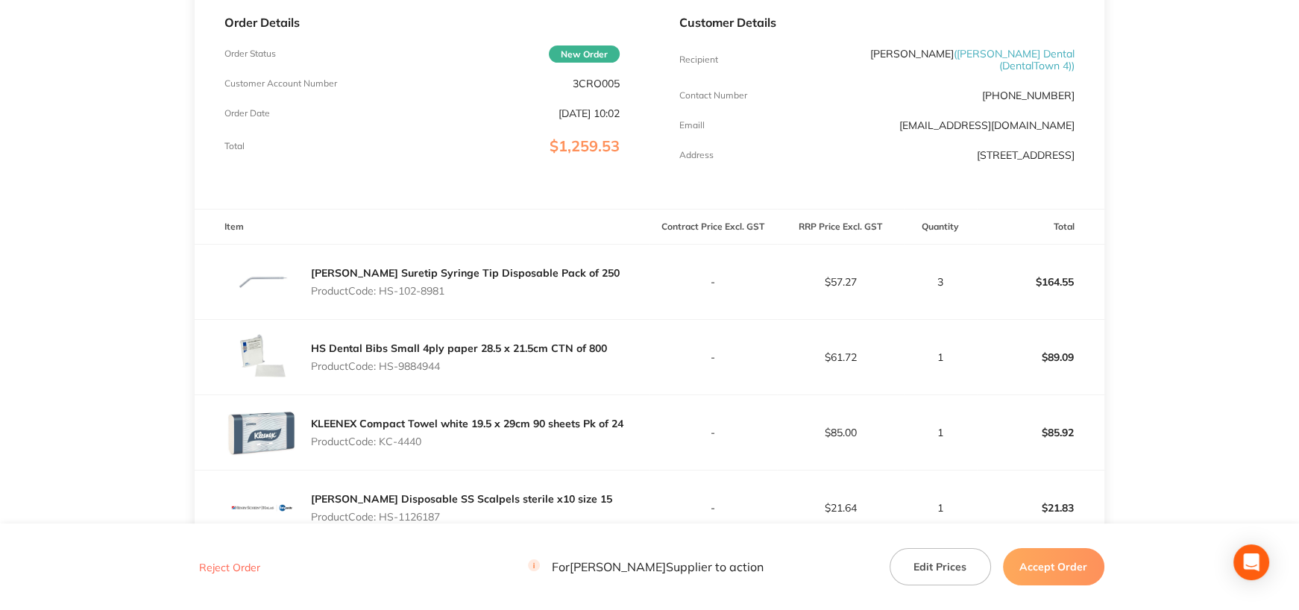
drag, startPoint x: 379, startPoint y: 432, endPoint x: 431, endPoint y: 432, distance: 51.4
click at [431, 435] on p "Product Code: KC-4440" at bounding box center [467, 441] width 312 height 12
copy p "KC-4440"
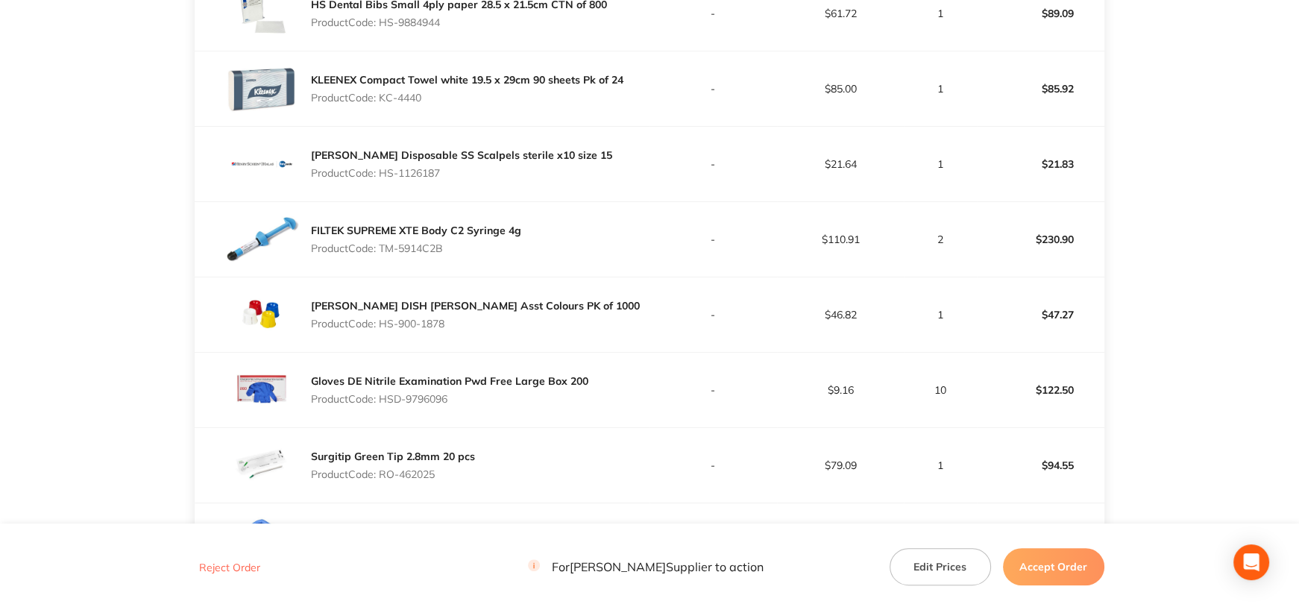
scroll to position [596, 0]
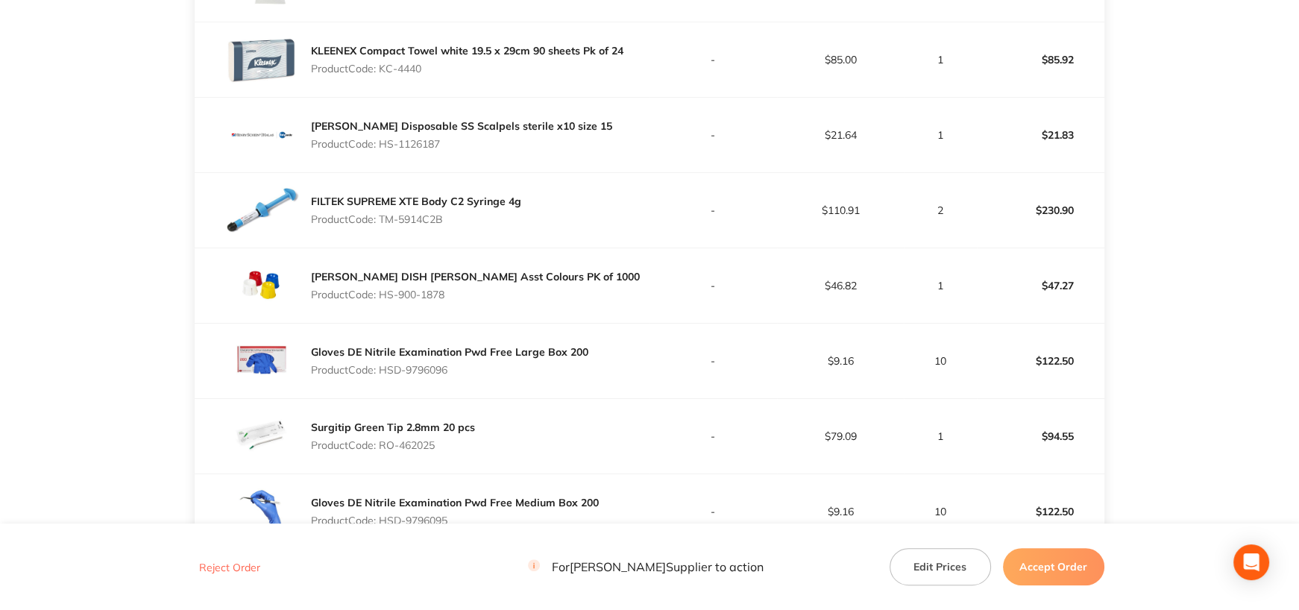
drag, startPoint x: 382, startPoint y: 133, endPoint x: 463, endPoint y: 140, distance: 81.5
click at [463, 140] on p "Product Code: HS-1126187" at bounding box center [461, 144] width 301 height 12
copy p "HS-1126187"
drag, startPoint x: 382, startPoint y: 208, endPoint x: 481, endPoint y: 253, distance: 108.8
click at [470, 213] on p "Product Code: TM-5914C2B" at bounding box center [416, 219] width 210 height 12
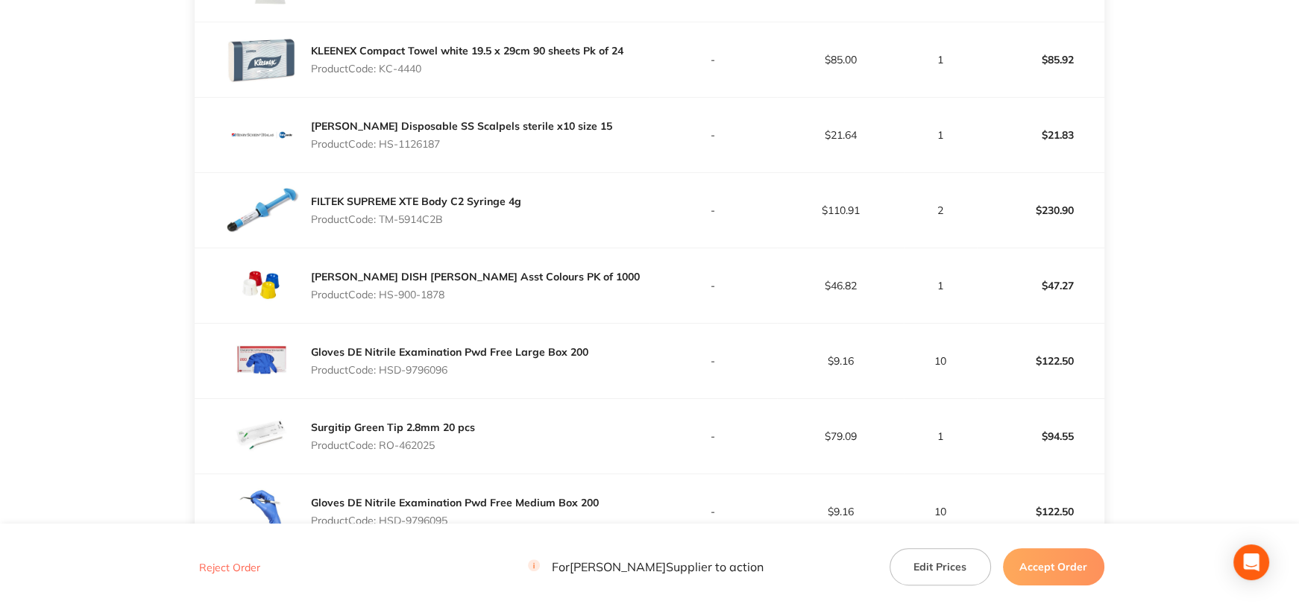
copy p "TM-5914C2B"
drag, startPoint x: 381, startPoint y: 282, endPoint x: 488, endPoint y: 282, distance: 107.3
click at [488, 288] on p "Product Code: HS-900-1878" at bounding box center [475, 294] width 329 height 12
copy p "HS-900-1878"
drag, startPoint x: 379, startPoint y: 359, endPoint x: 462, endPoint y: 359, distance: 82.7
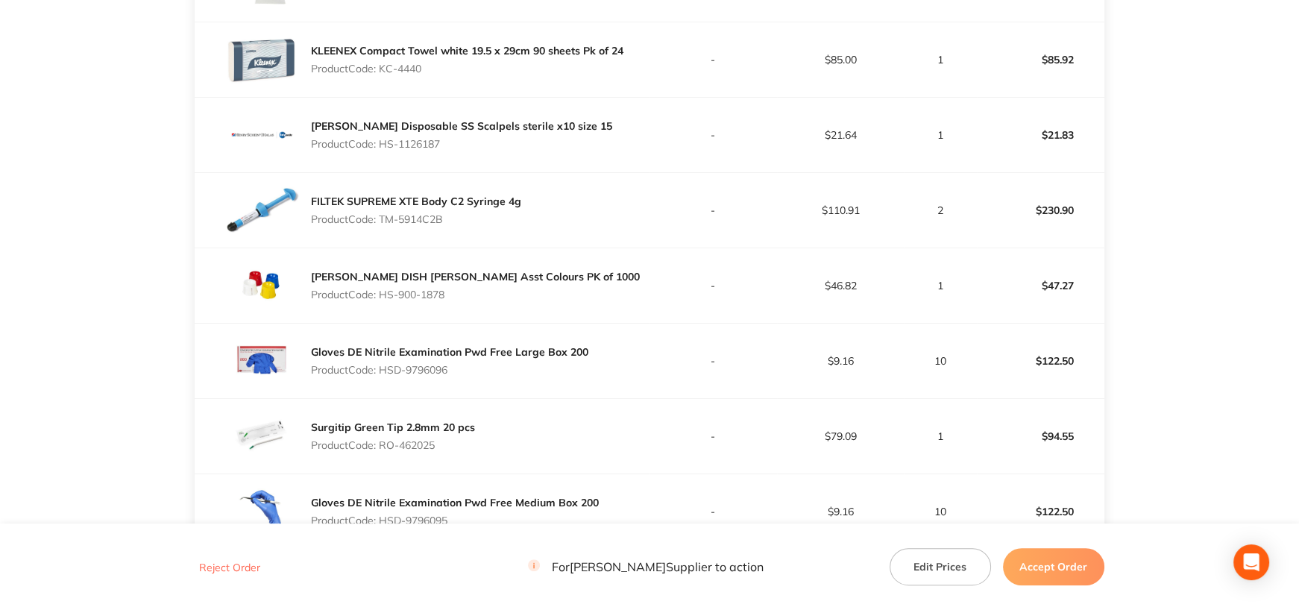
click at [462, 364] on p "Product Code: HSD-9796096" at bounding box center [449, 370] width 277 height 12
copy p "HSD-9796096"
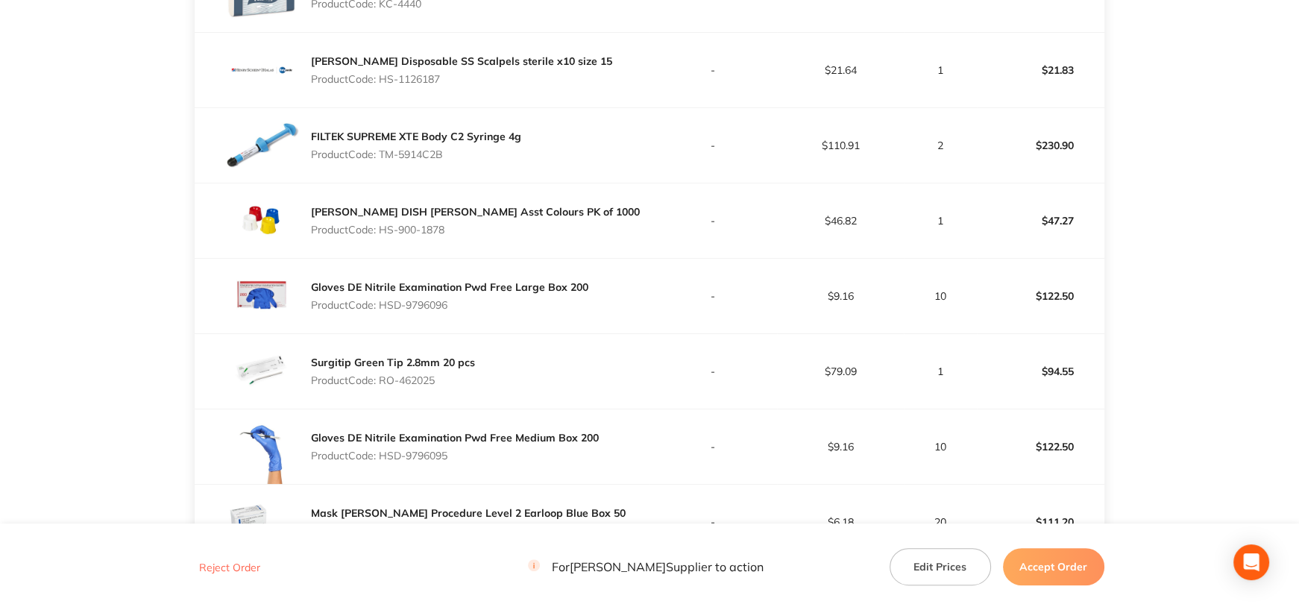
scroll to position [745, 0]
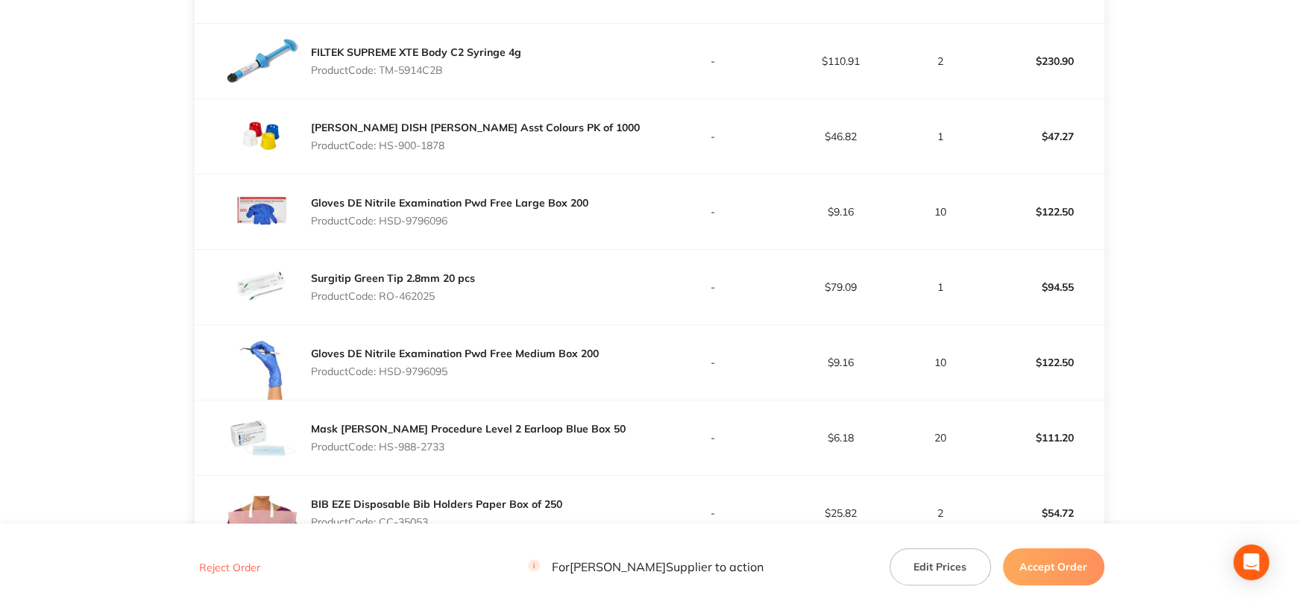
drag, startPoint x: 380, startPoint y: 286, endPoint x: 452, endPoint y: 286, distance: 72.3
click at [452, 290] on p "Product Code: RO-462025" at bounding box center [393, 296] width 164 height 12
copy p "RO-462025"
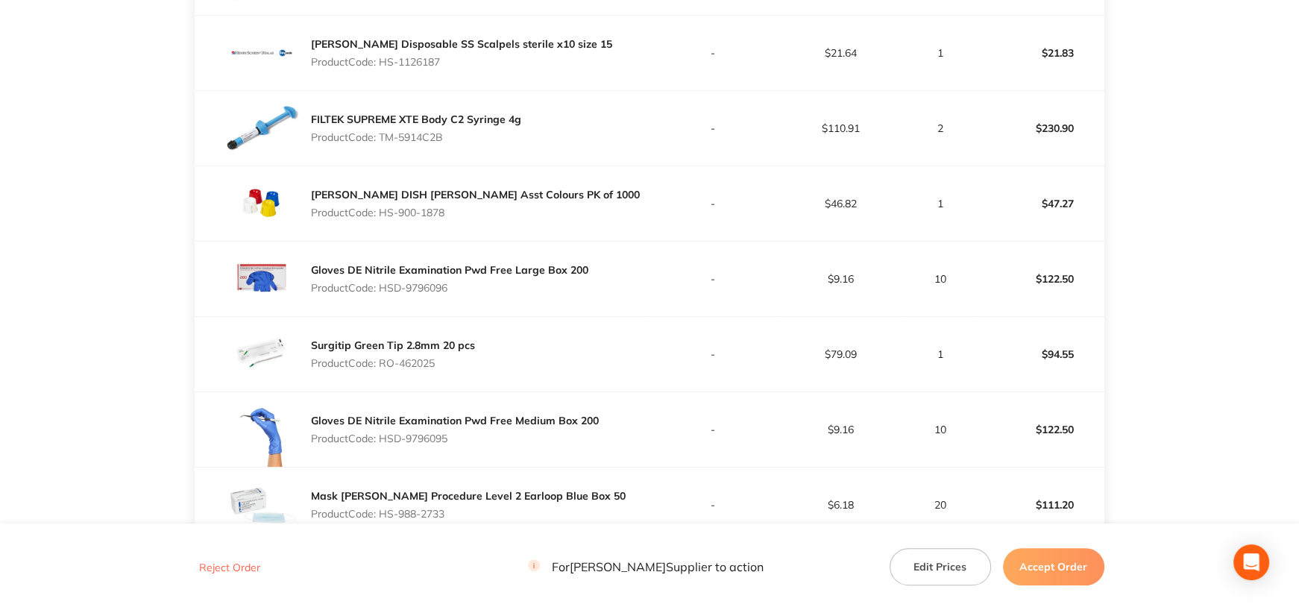
scroll to position [669, 0]
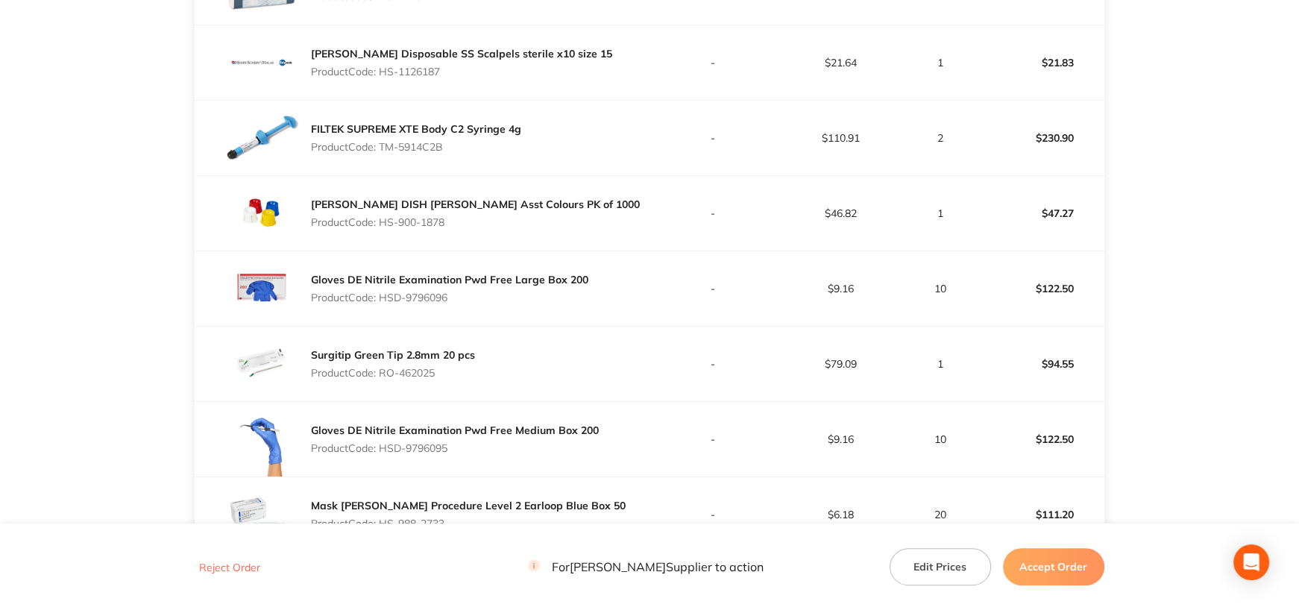
drag, startPoint x: 379, startPoint y: 438, endPoint x: 462, endPoint y: 440, distance: 82.8
click at [462, 442] on p "Product Code: HSD-9796095" at bounding box center [455, 448] width 288 height 12
copy p "HSD-9796095"
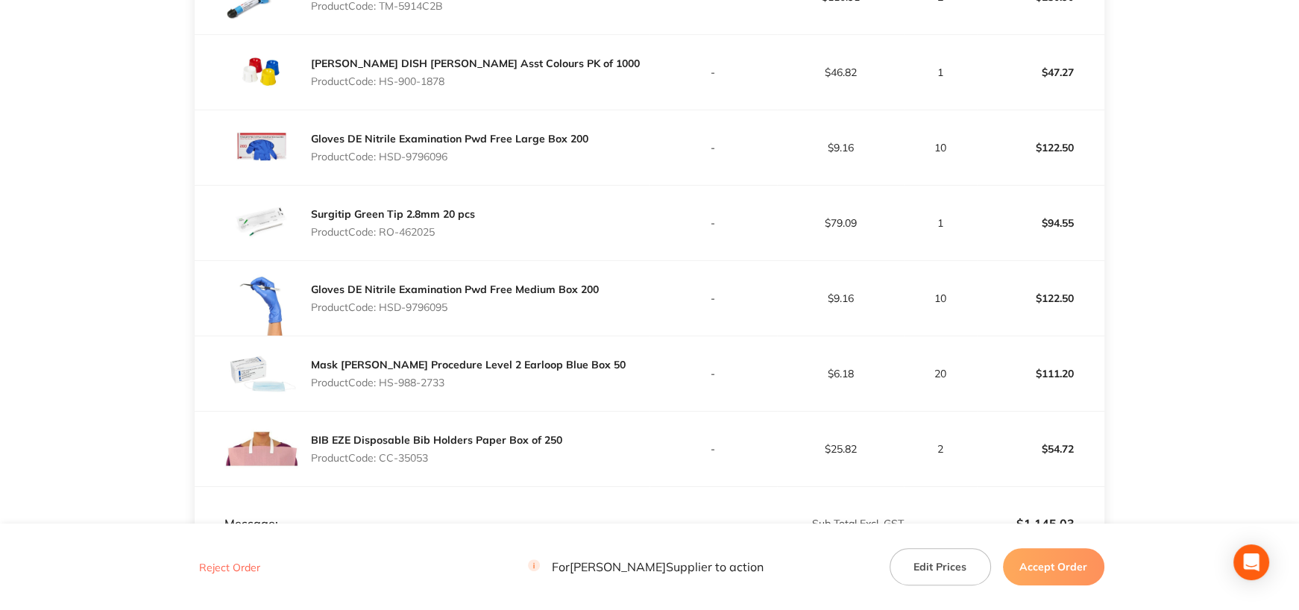
scroll to position [818, 0]
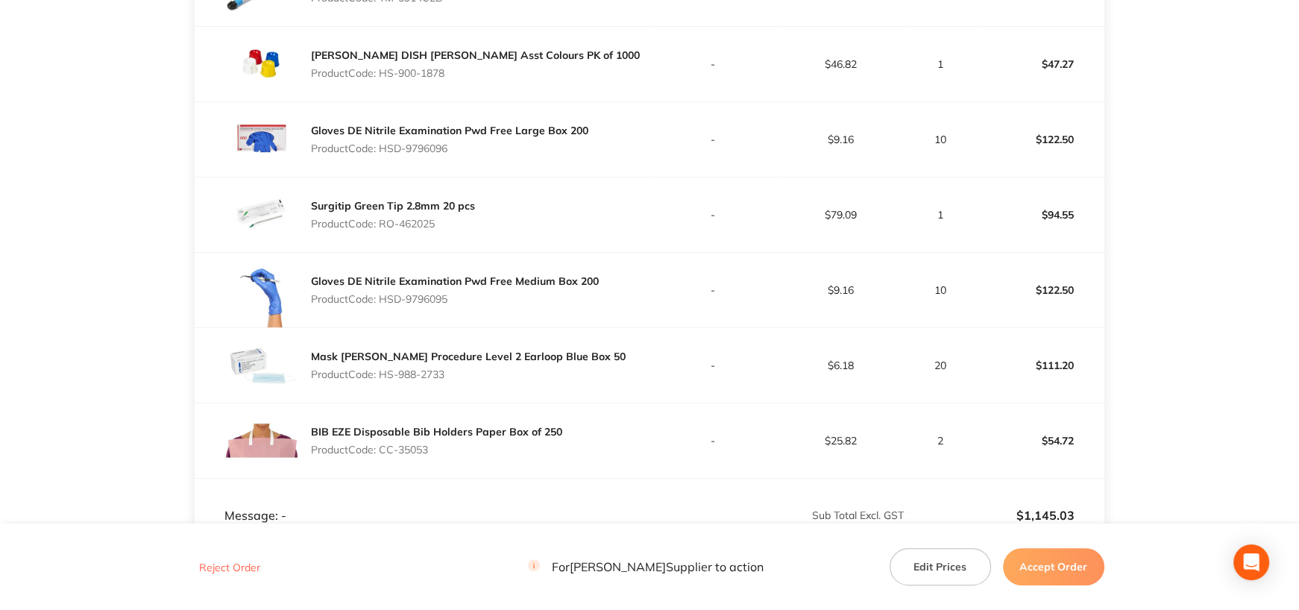
drag, startPoint x: 400, startPoint y: 367, endPoint x: 631, endPoint y: 481, distance: 257.7
click at [477, 370] on p "Product Code: HS-988-2733" at bounding box center [468, 374] width 315 height 12
drag, startPoint x: 382, startPoint y: 439, endPoint x: 437, endPoint y: 440, distance: 55.2
click at [437, 444] on p "Product Code: CC-35053" at bounding box center [436, 450] width 251 height 12
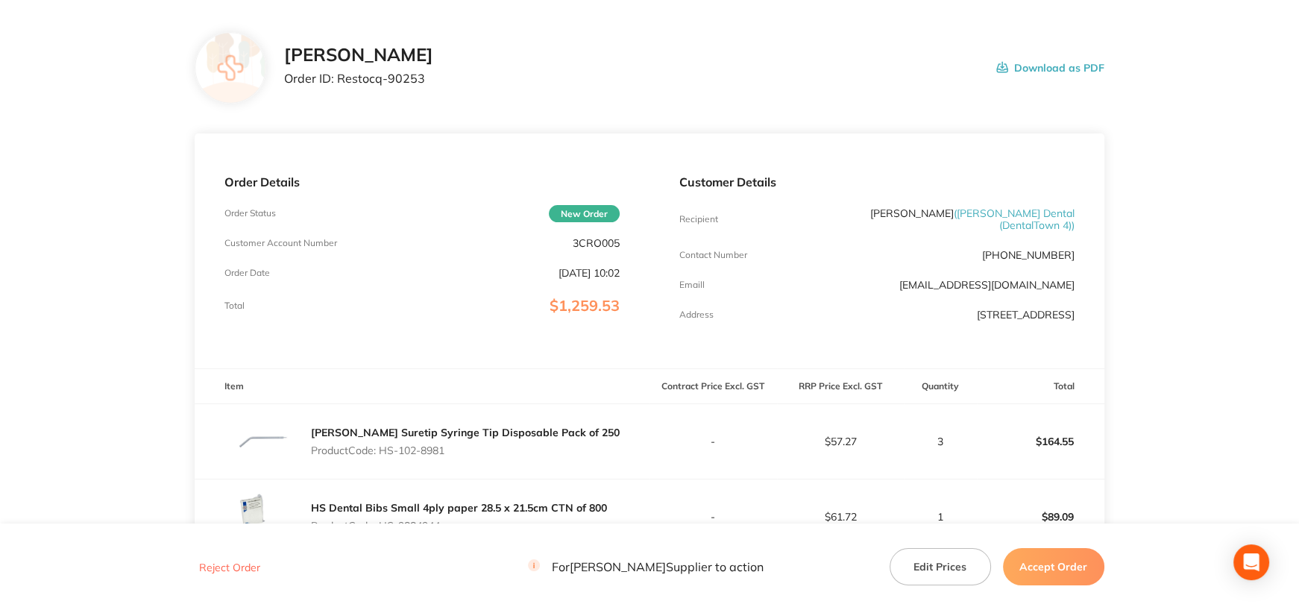
scroll to position [0, 0]
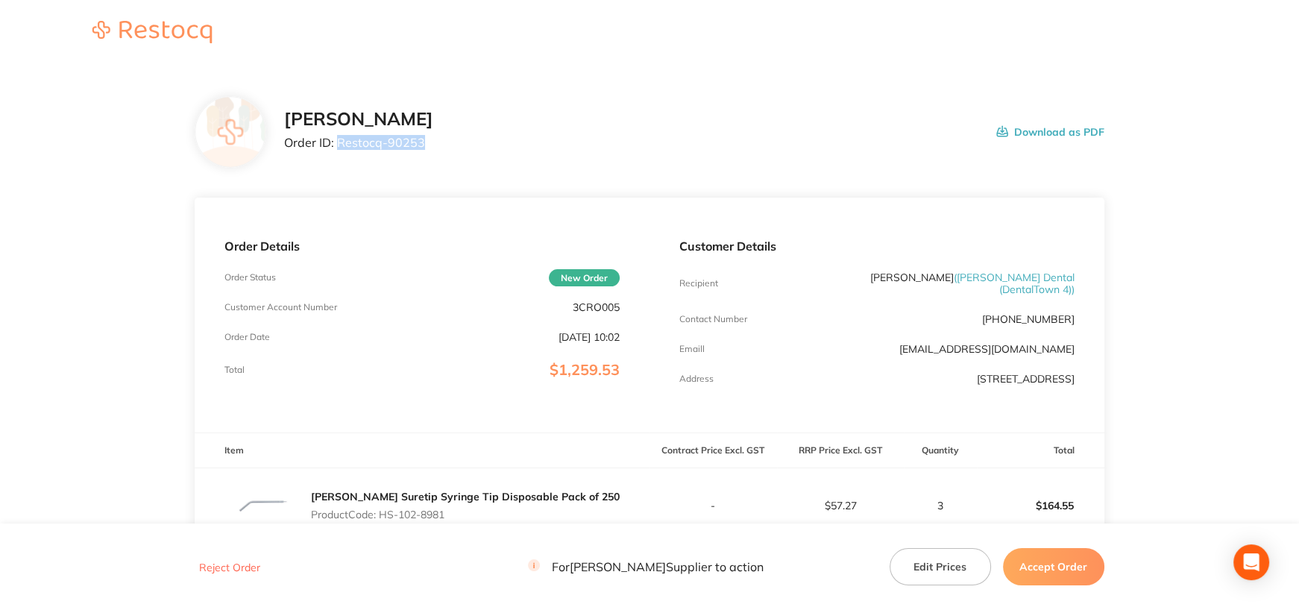
drag, startPoint x: 337, startPoint y: 141, endPoint x: 452, endPoint y: 144, distance: 114.8
click at [452, 144] on div "[PERSON_NAME] Order ID: Restocq- 90253 Download as PDF" at bounding box center [693, 132] width 819 height 46
